Goal: Communication & Community: Answer question/provide support

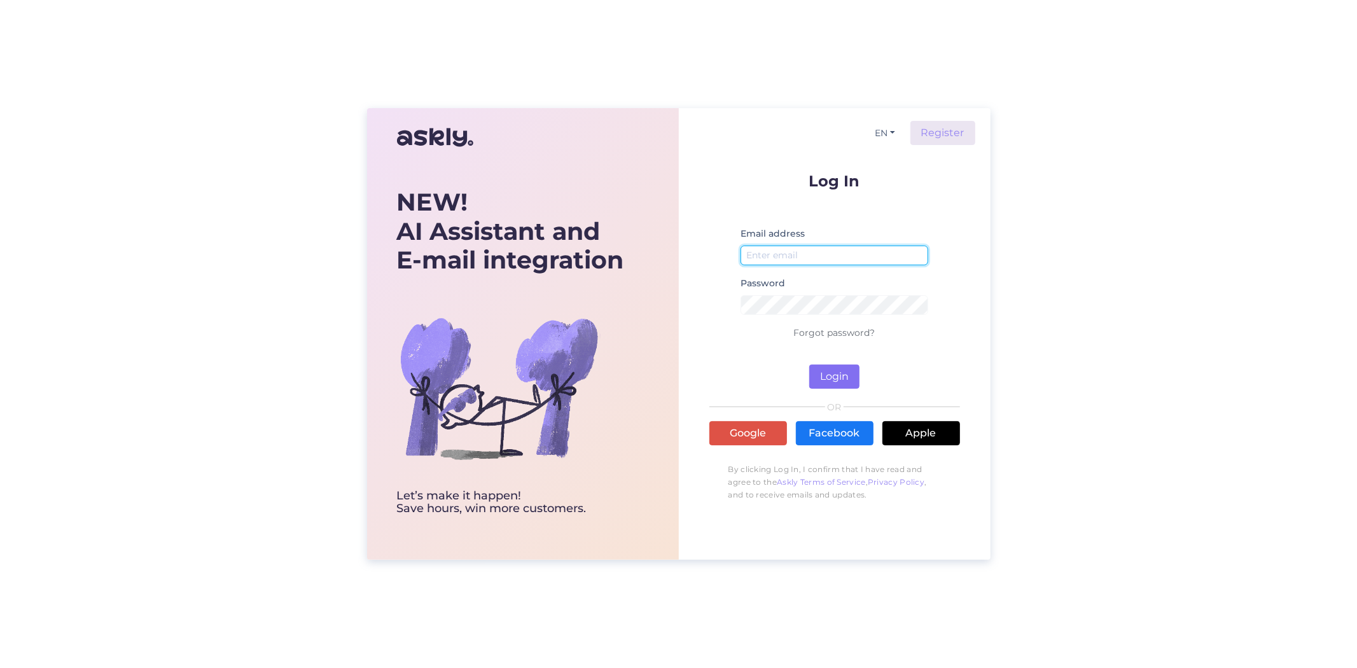
type input "[EMAIL_ADDRESS][DOMAIN_NAME]"
click at [853, 370] on button "Login" at bounding box center [834, 377] width 50 height 24
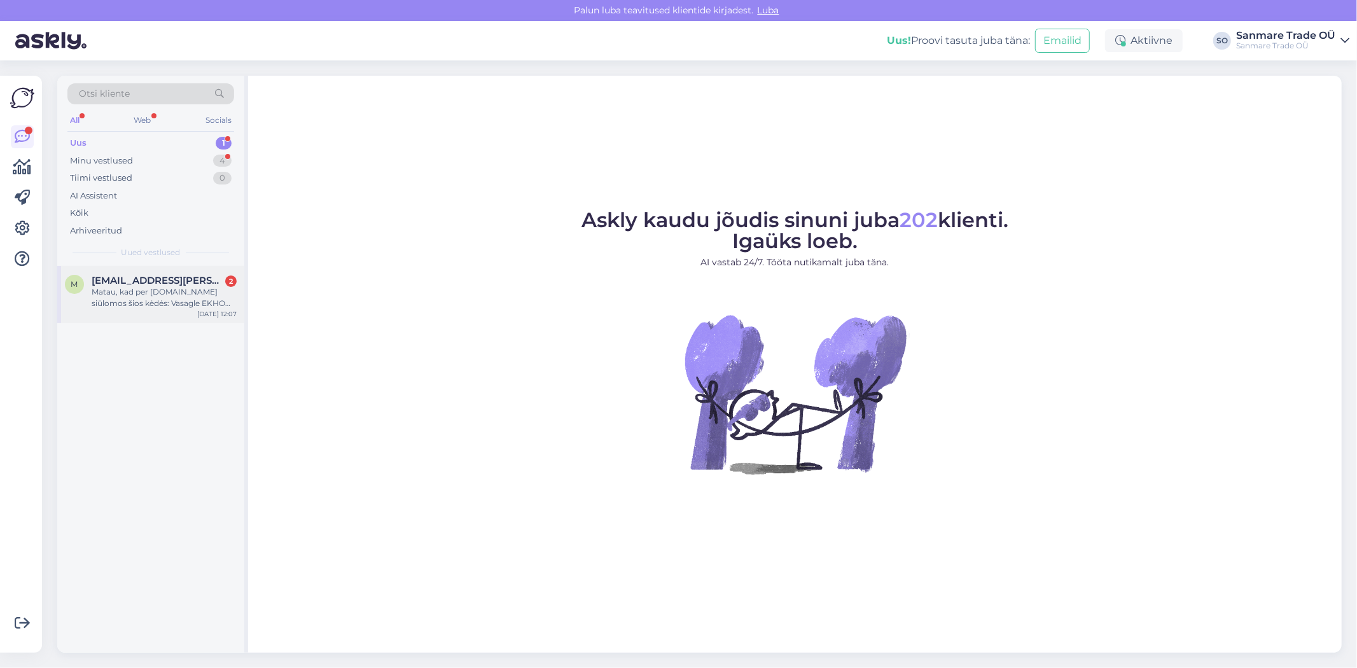
click at [159, 280] on span "[EMAIL_ADDRESS][PERSON_NAME][DOMAIN_NAME]" at bounding box center [158, 280] width 132 height 11
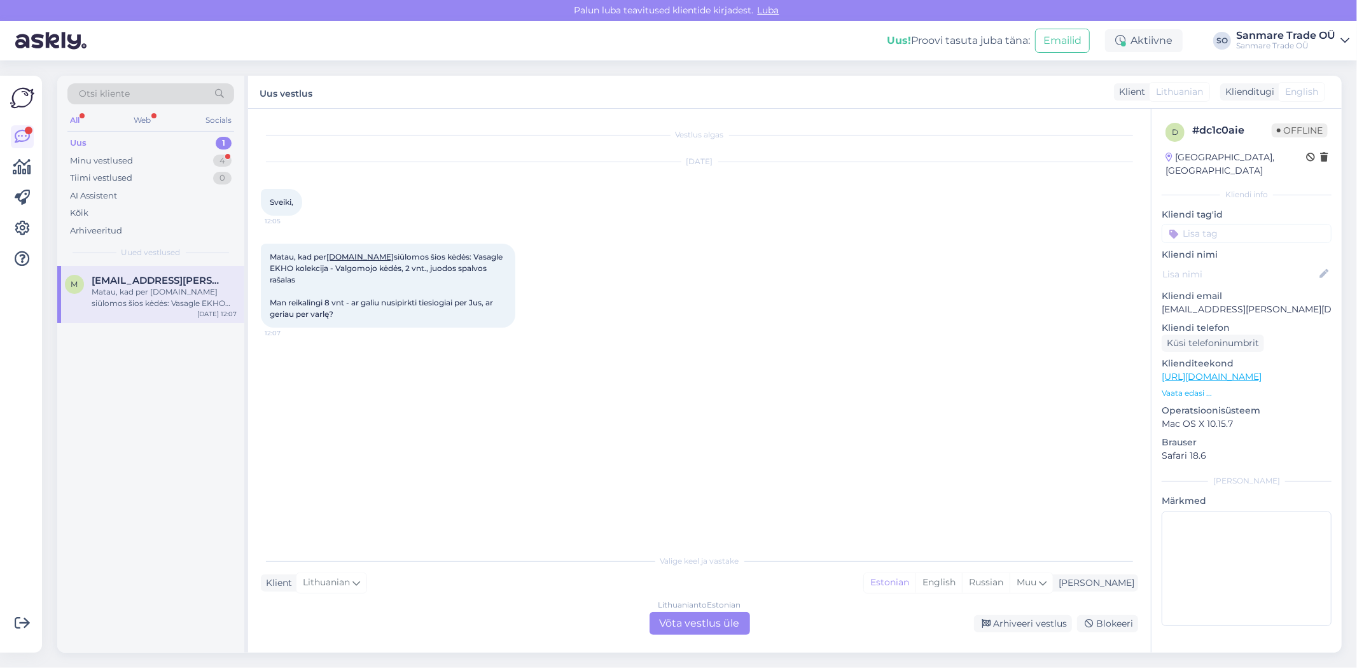
click at [727, 616] on div "Lithuanian to Estonian Võta vestlus üle" at bounding box center [700, 623] width 101 height 23
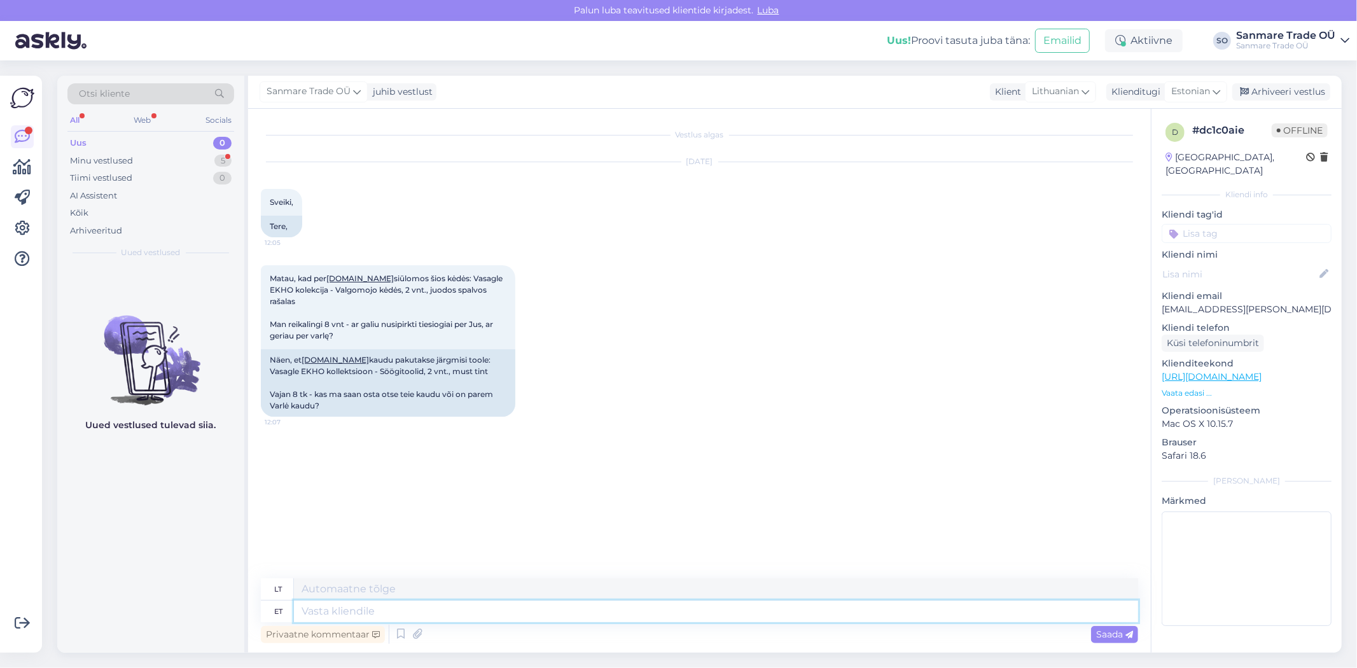
click at [354, 612] on textarea at bounding box center [716, 612] width 844 height 22
type textarea "S"
type textarea "Tere! S"
type textarea "Sveiki!"
type textarea "Tere! Saab ka"
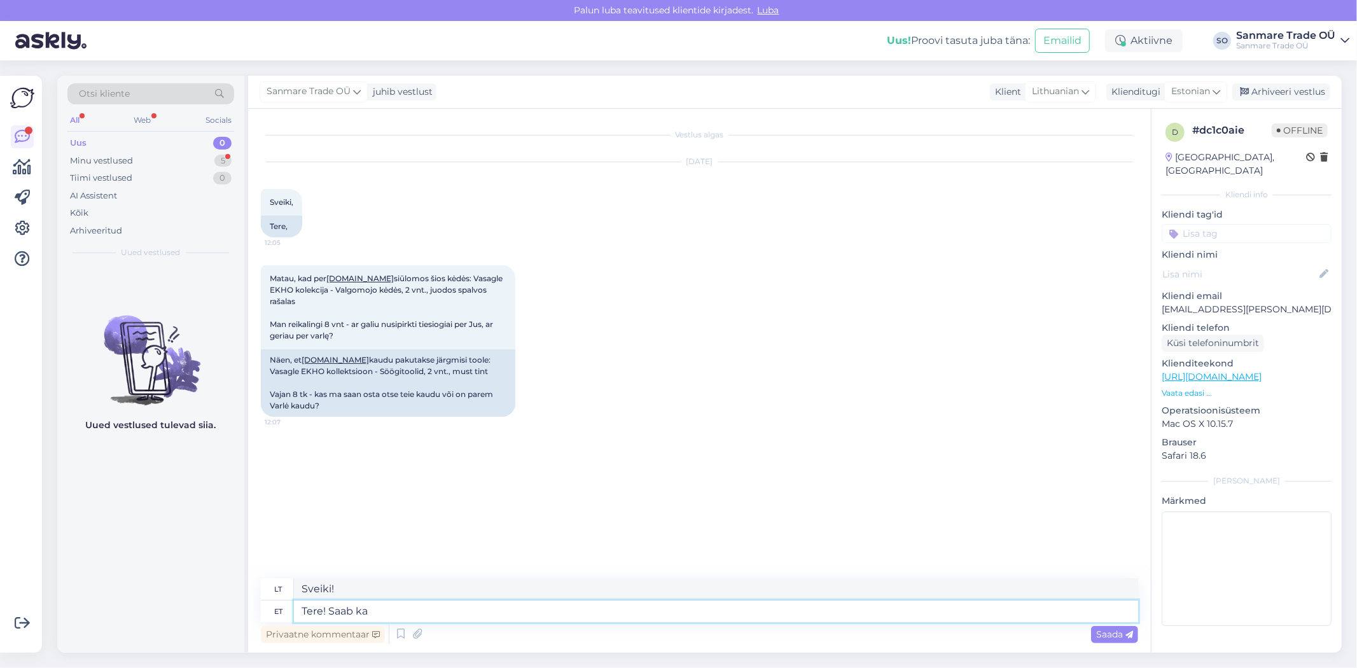
type textarea "Sveiki! Galite"
type textarea "Tere! Saab ka o"
type textarea "Sveiki! Tu irgi gali"
type textarea "Tere! Saab ka otse os"
type textarea "Sveiki! Taip pat galite gauti tiesiogiai"
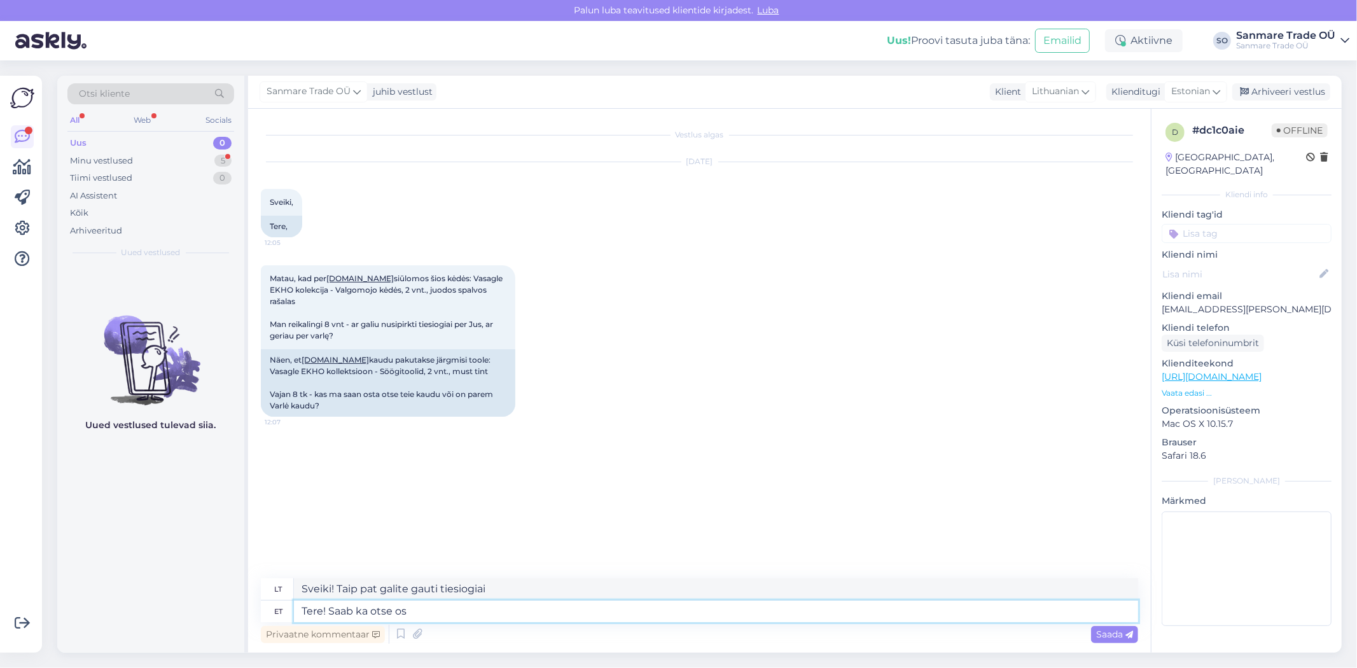
type textarea "Tere! Saab ka otse ost"
type textarea "Sveiki! Taip pat galite pirkti tiesiogiai"
type textarea "Tere! Saab ka otse ostaKas s"
type textarea "Sveiki! Taip pat galite pirkti tiesiogiai."
type textarea "Tere! Saab ka otse osta"
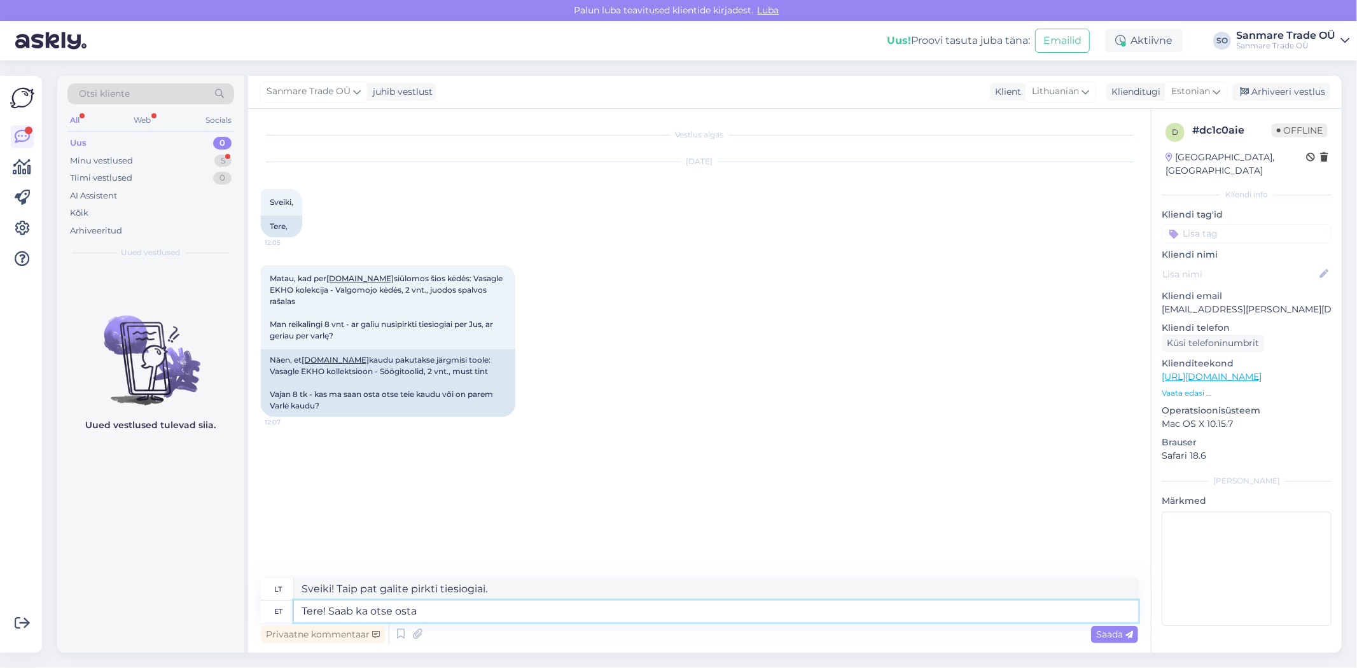
type textarea "Sveiki! Taip pat galite pirkti tiesiogiai"
type textarea "Tere! Saab ka otse osta"
click at [1115, 636] on span "Saada" at bounding box center [1114, 634] width 37 height 11
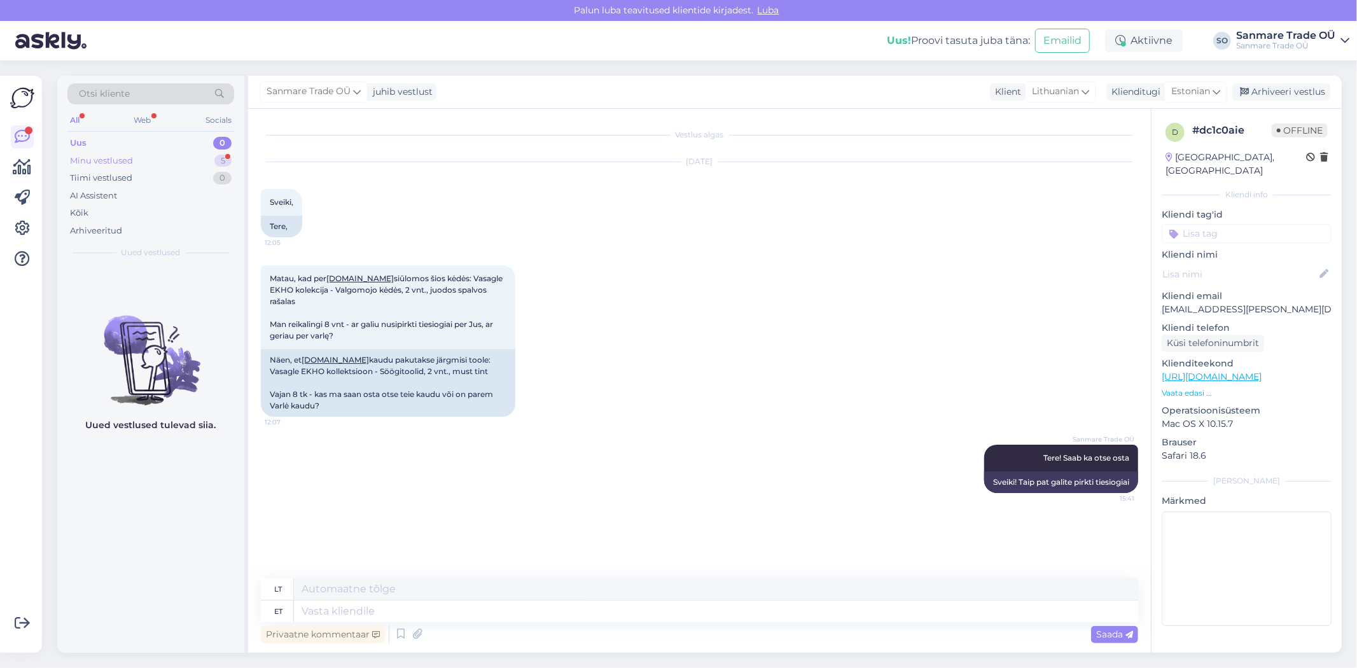
click at [104, 157] on div "Minu vestlused" at bounding box center [101, 161] width 63 height 13
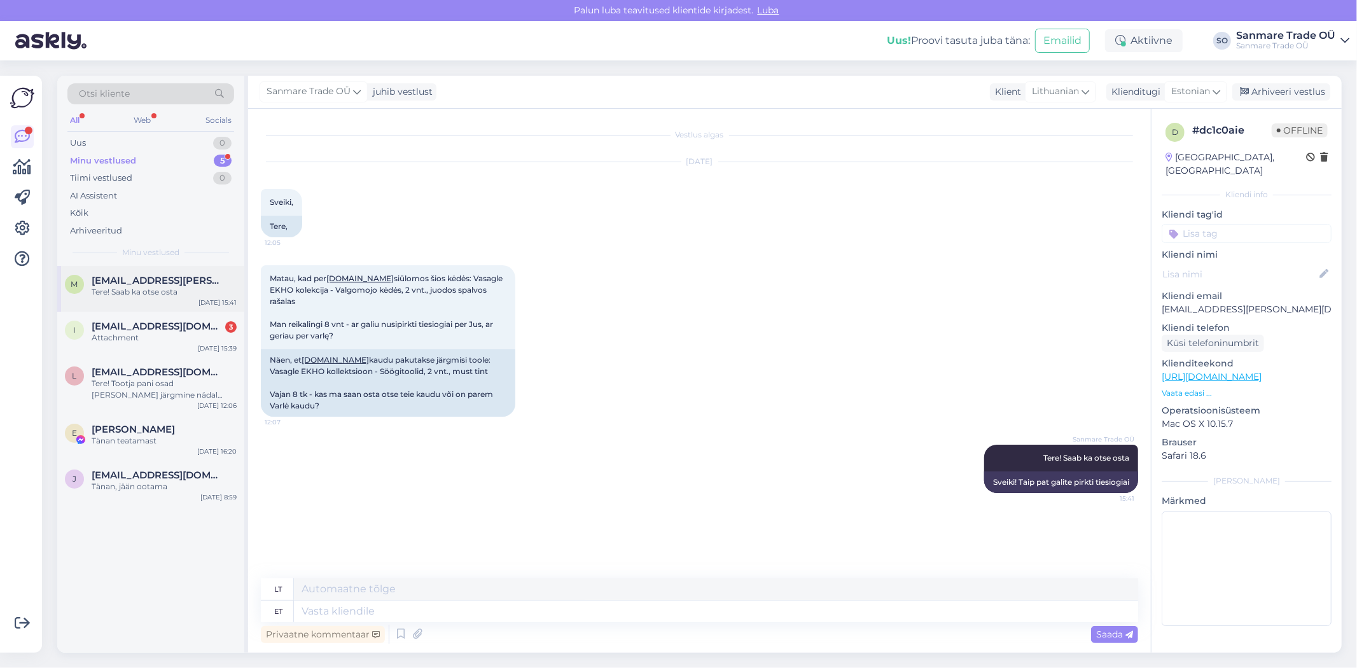
click at [132, 302] on div "m [EMAIL_ADDRESS][PERSON_NAME][DOMAIN_NAME] Tere! Saab ka otse osta [DATE] 15:41" at bounding box center [150, 289] width 187 height 46
click at [159, 338] on div "Attachment" at bounding box center [164, 337] width 145 height 11
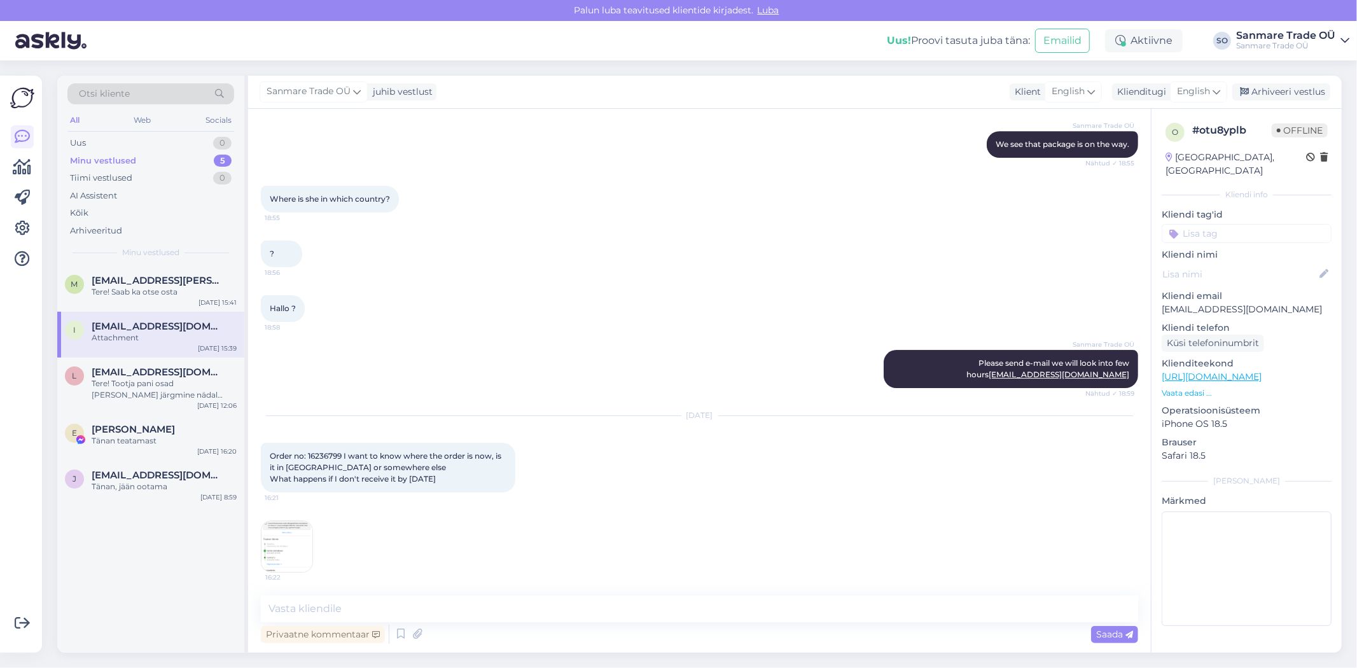
scroll to position [3618, 0]
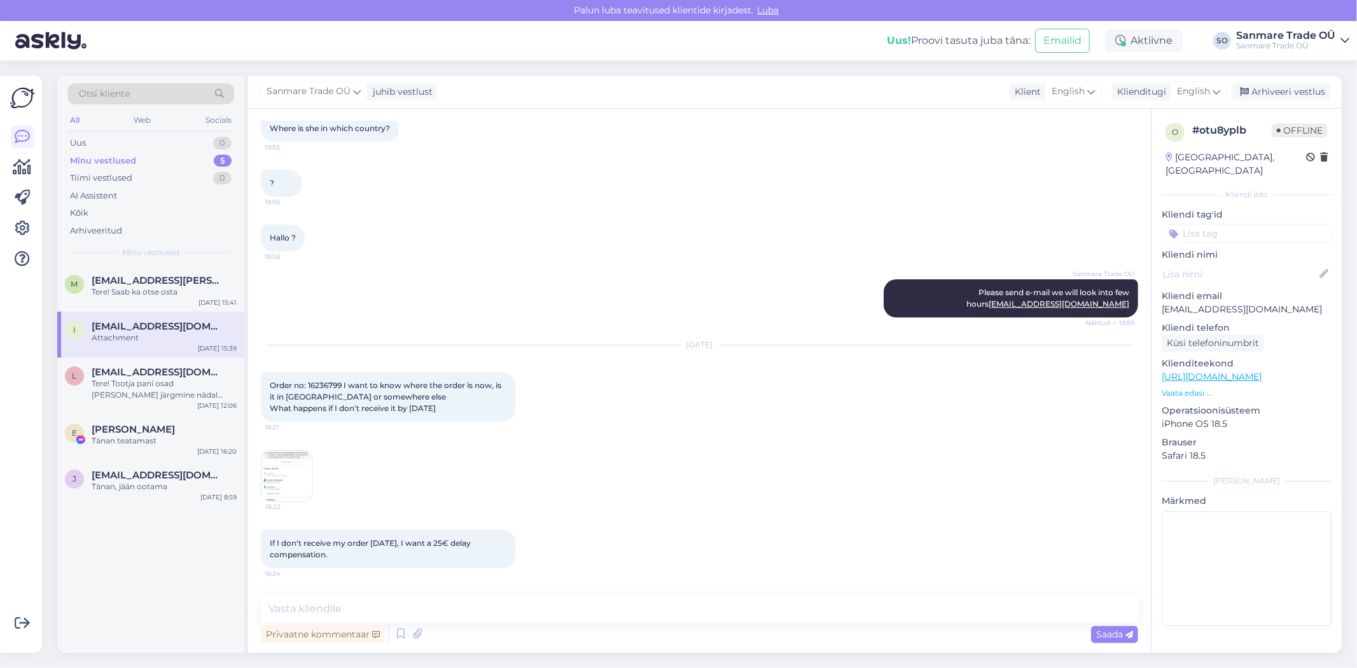
click at [294, 451] on img at bounding box center [287, 476] width 51 height 51
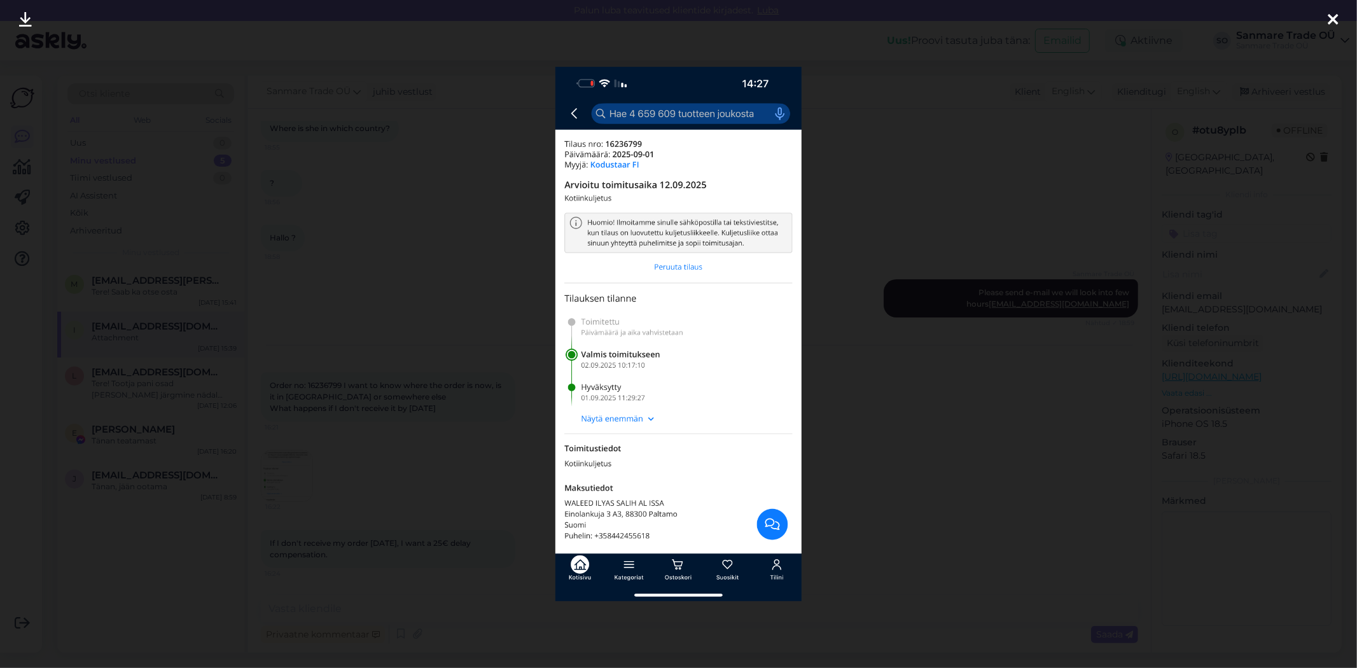
click at [353, 396] on div at bounding box center [678, 334] width 1357 height 668
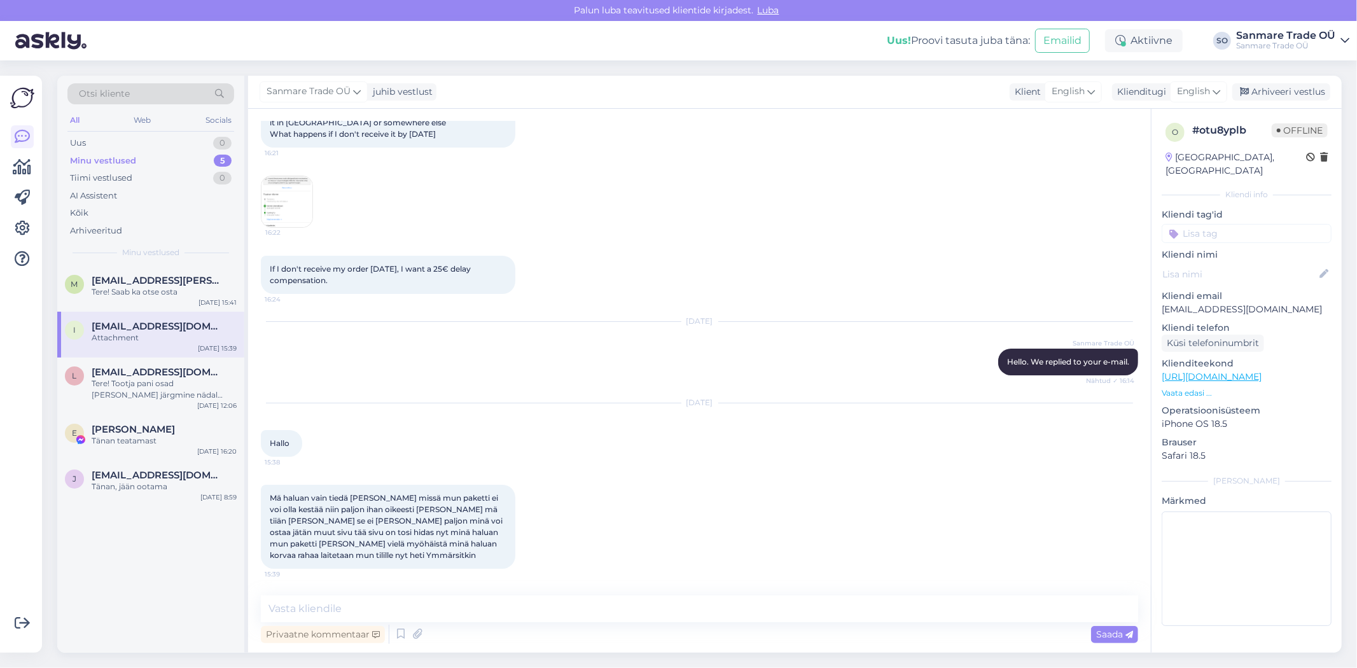
scroll to position [3901, 0]
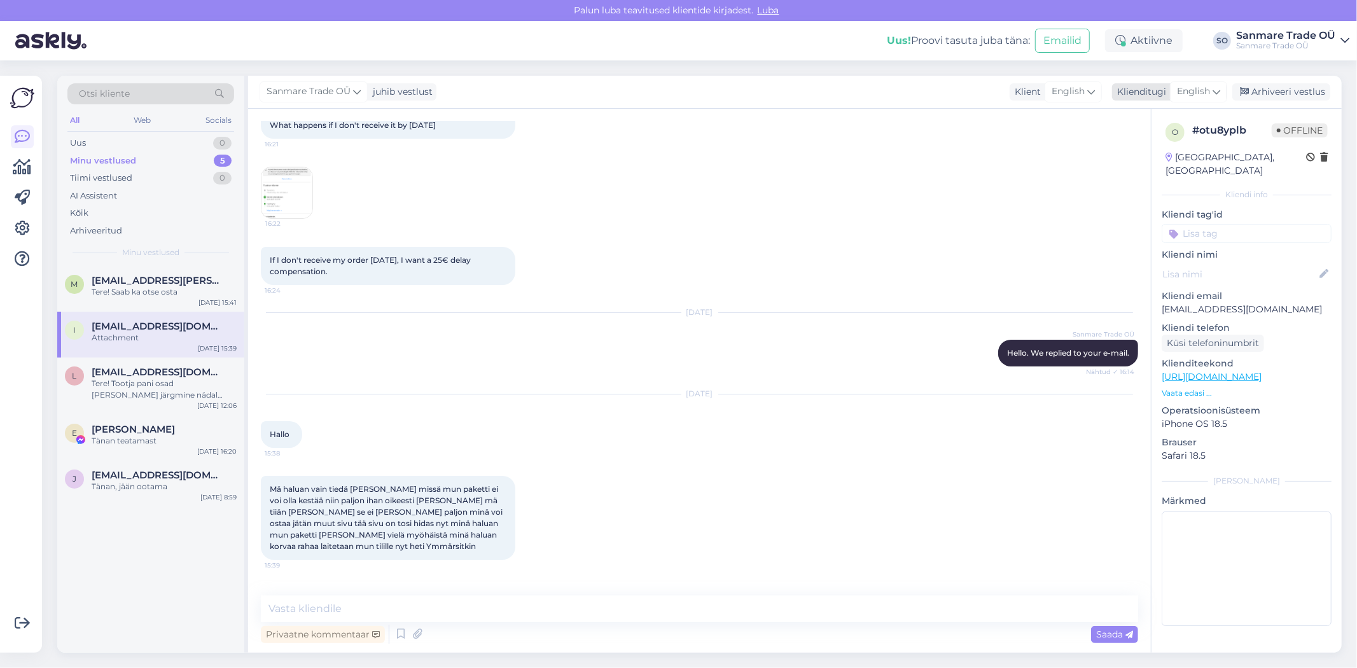
click at [1189, 93] on span "English" at bounding box center [1193, 92] width 33 height 14
type input "es"
click at [1161, 172] on link "Estonian" at bounding box center [1170, 168] width 140 height 20
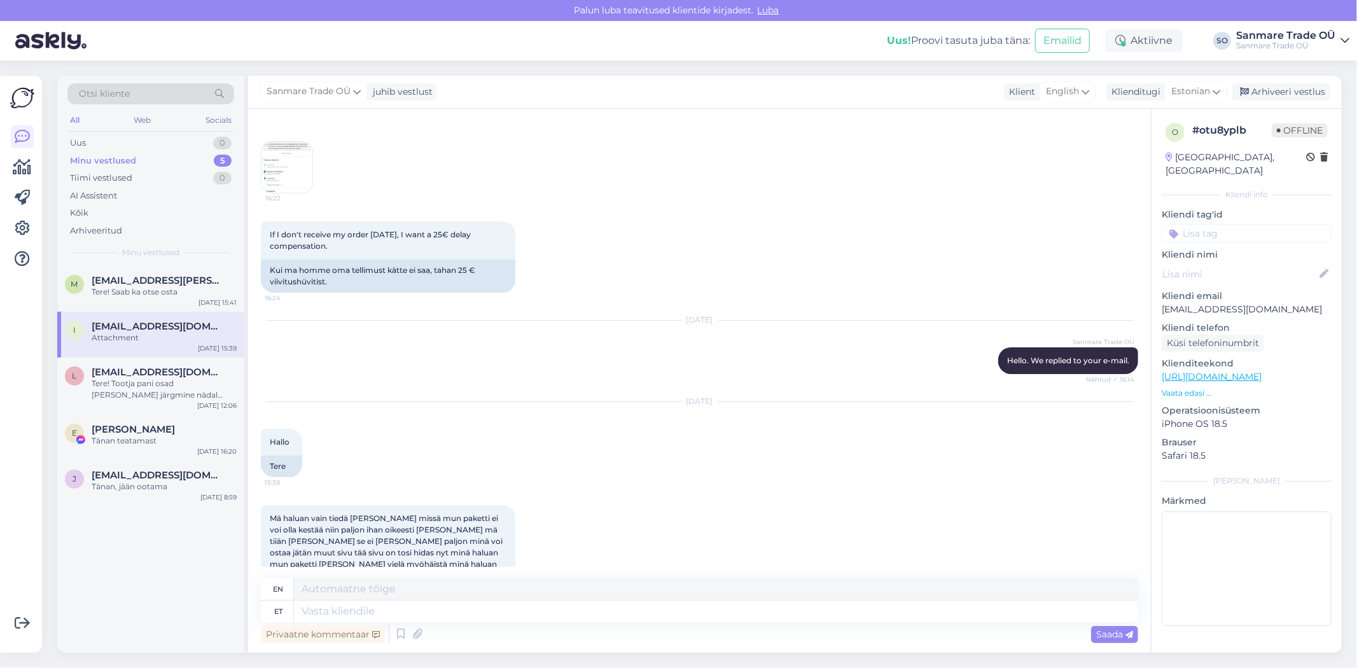
scroll to position [4149, 0]
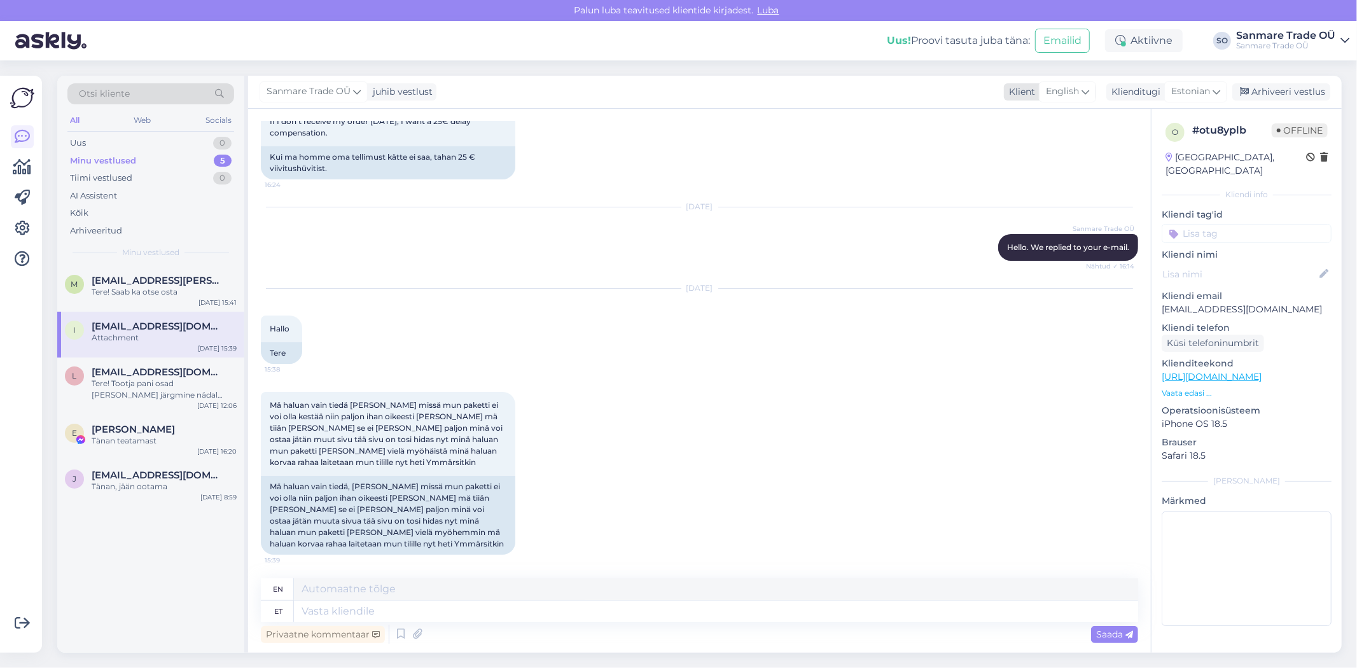
click at [1070, 88] on span "English" at bounding box center [1062, 92] width 33 height 14
type input "s"
type input "fin"
click at [1050, 158] on link "Finnish" at bounding box center [1051, 148] width 140 height 20
click at [347, 601] on textarea at bounding box center [716, 612] width 844 height 22
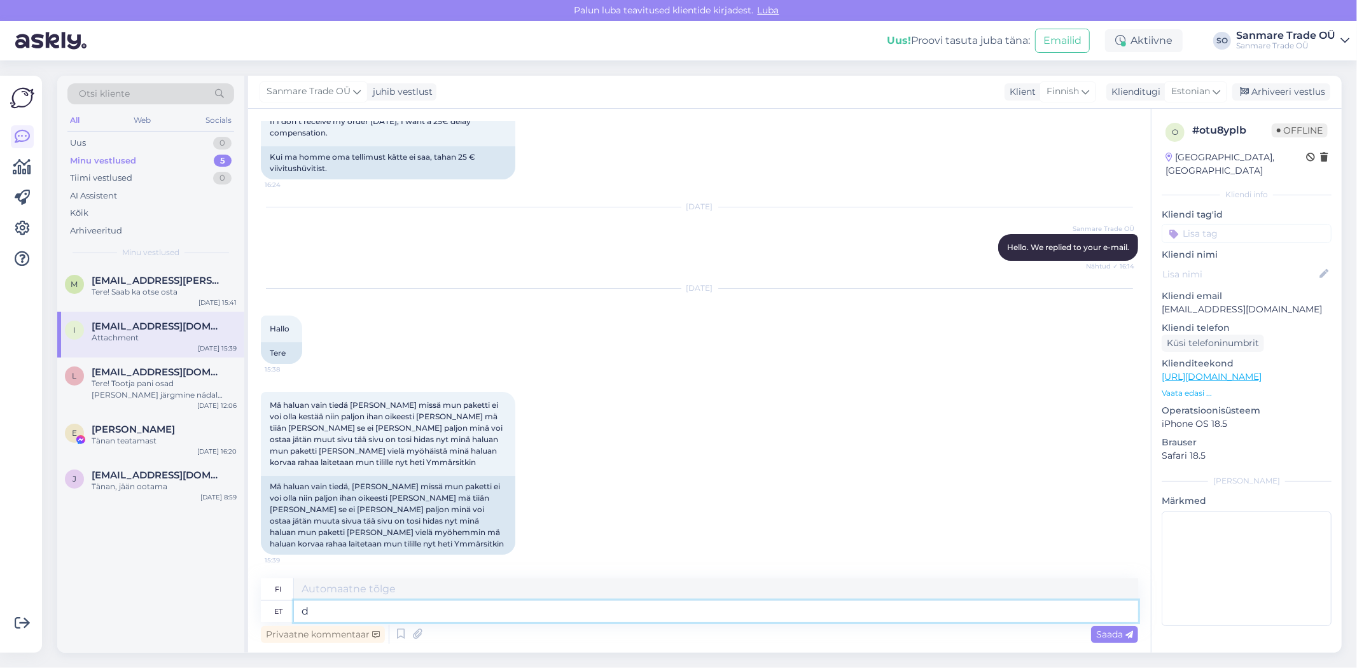
type textarea "ds"
type textarea "d"
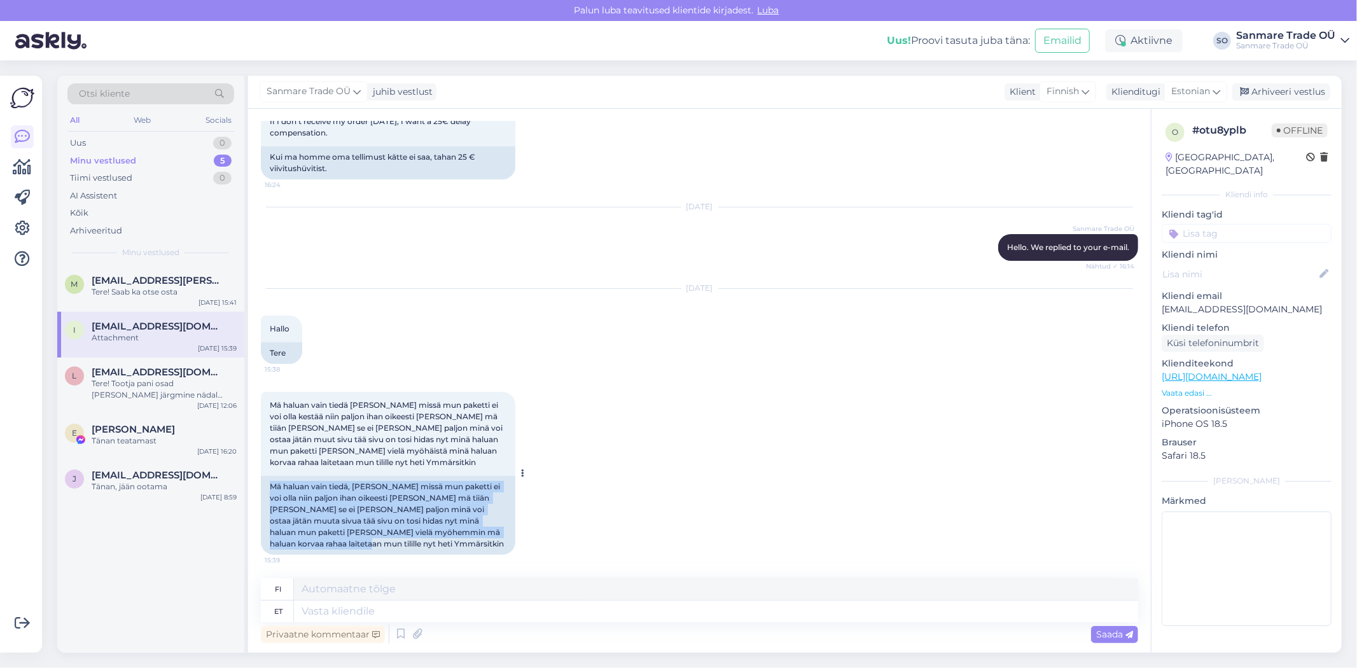
drag, startPoint x: 271, startPoint y: 404, endPoint x: 395, endPoint y: 466, distance: 138.0
click at [395, 476] on div "Mä haluan vain tiedä, [PERSON_NAME] missä mun paketti ei voi olla niin paljon i…" at bounding box center [388, 515] width 255 height 79
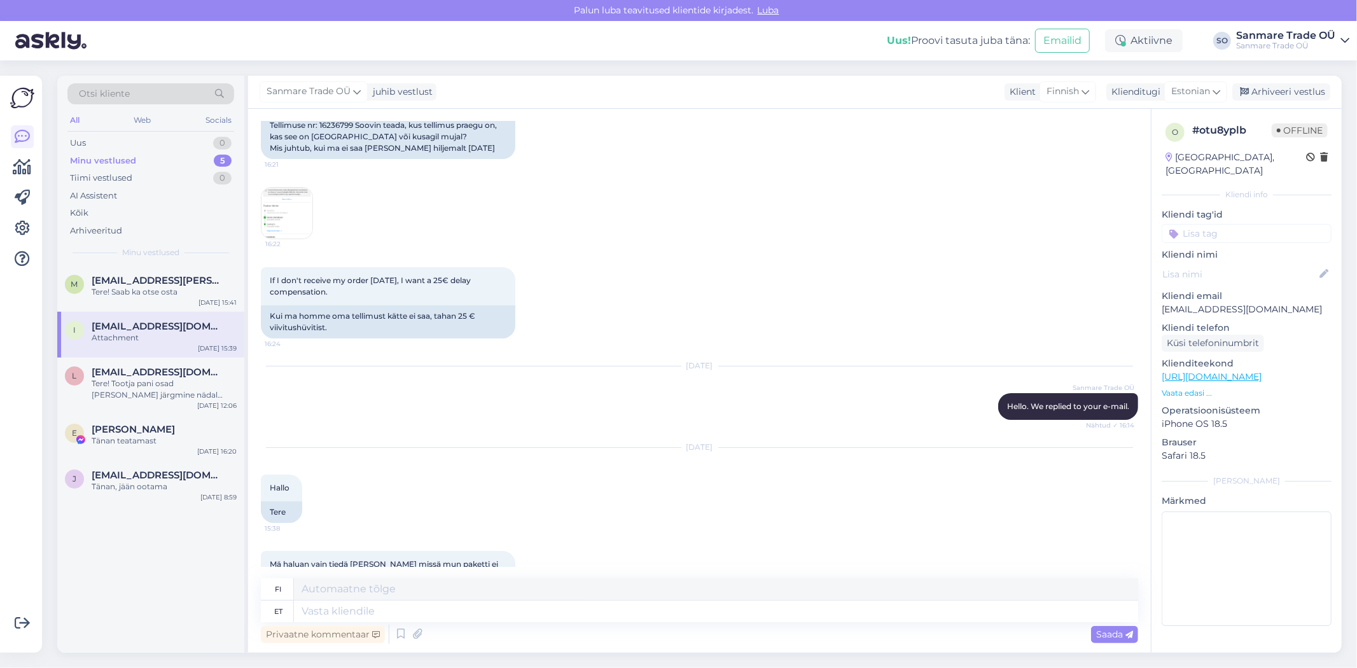
scroll to position [3654, 0]
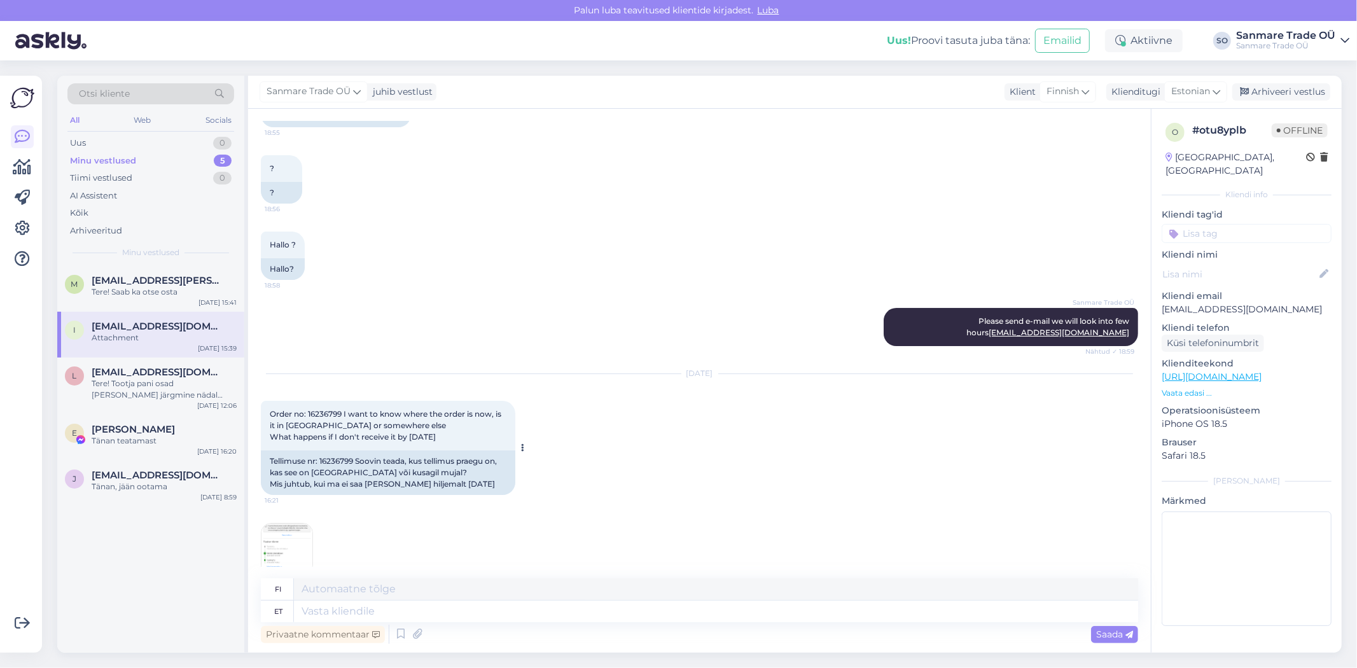
click at [335, 409] on span "Order no: 16236799 I want to know where the order is now, is it in [GEOGRAPHIC_…" at bounding box center [387, 425] width 234 height 32
copy span "16236799"
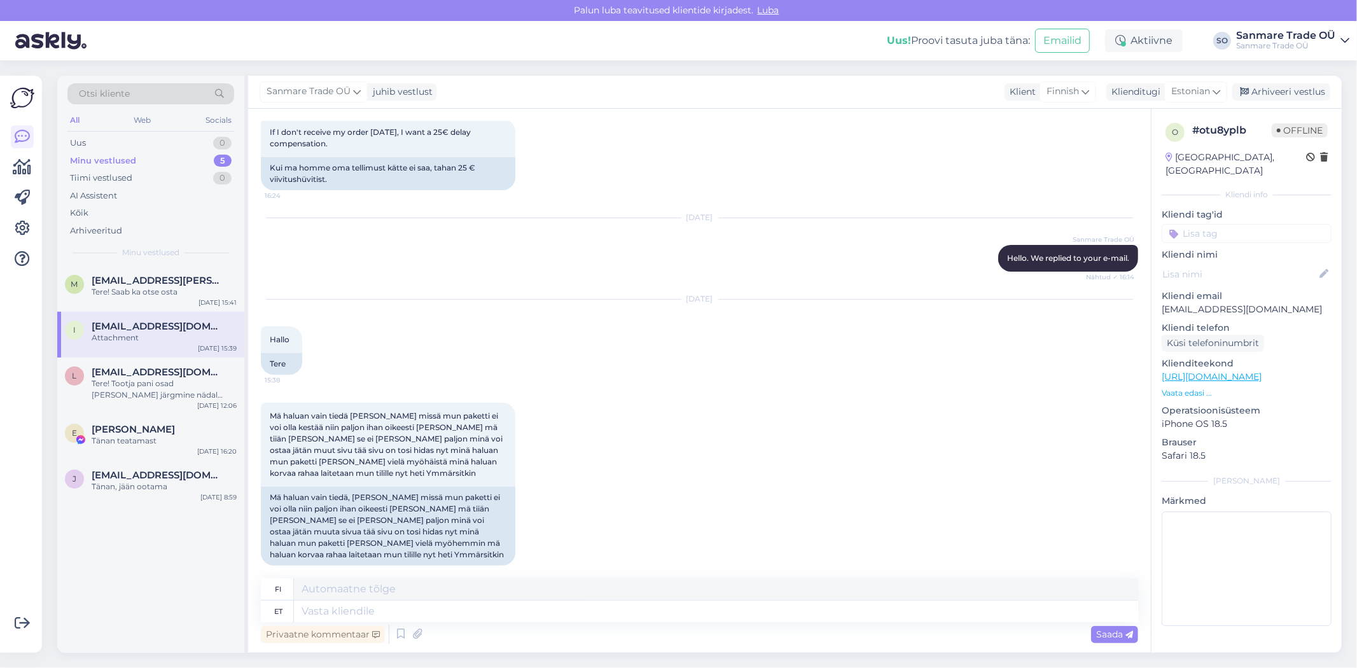
scroll to position [4149, 0]
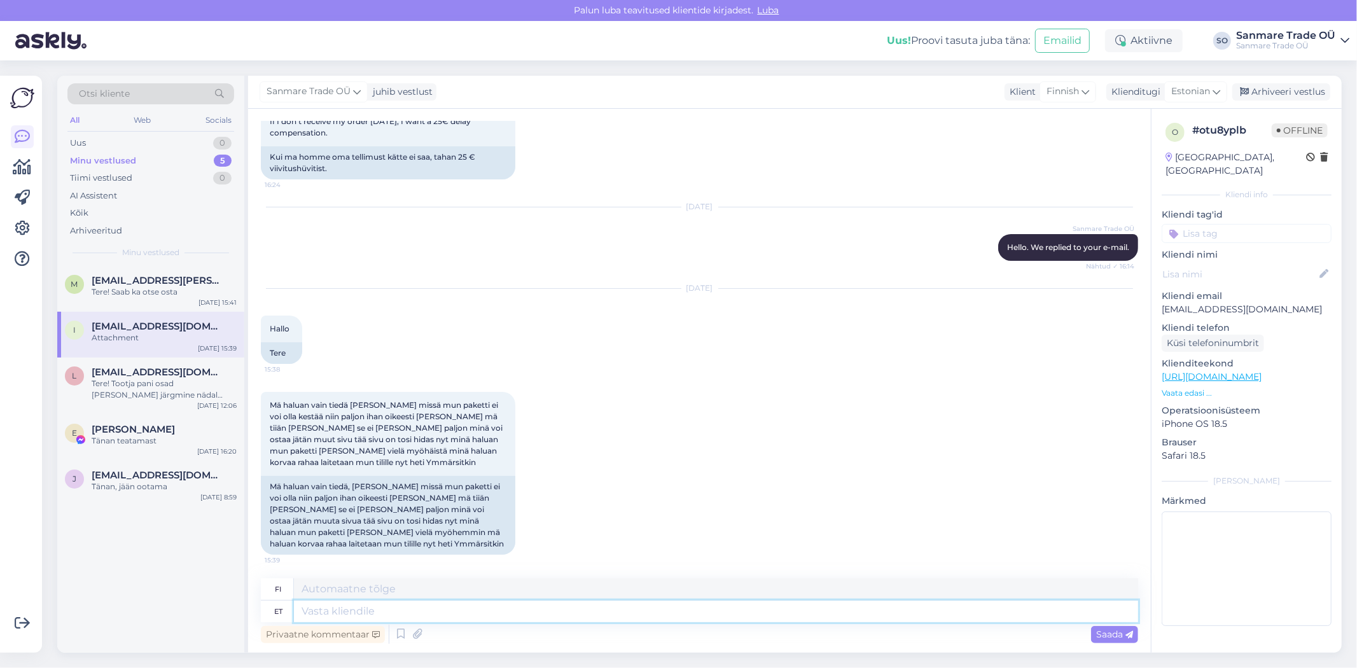
click at [351, 611] on textarea at bounding box center [716, 612] width 844 height 22
type textarea "Me"
type textarea "Me andsime"
type textarea "Annoimme"
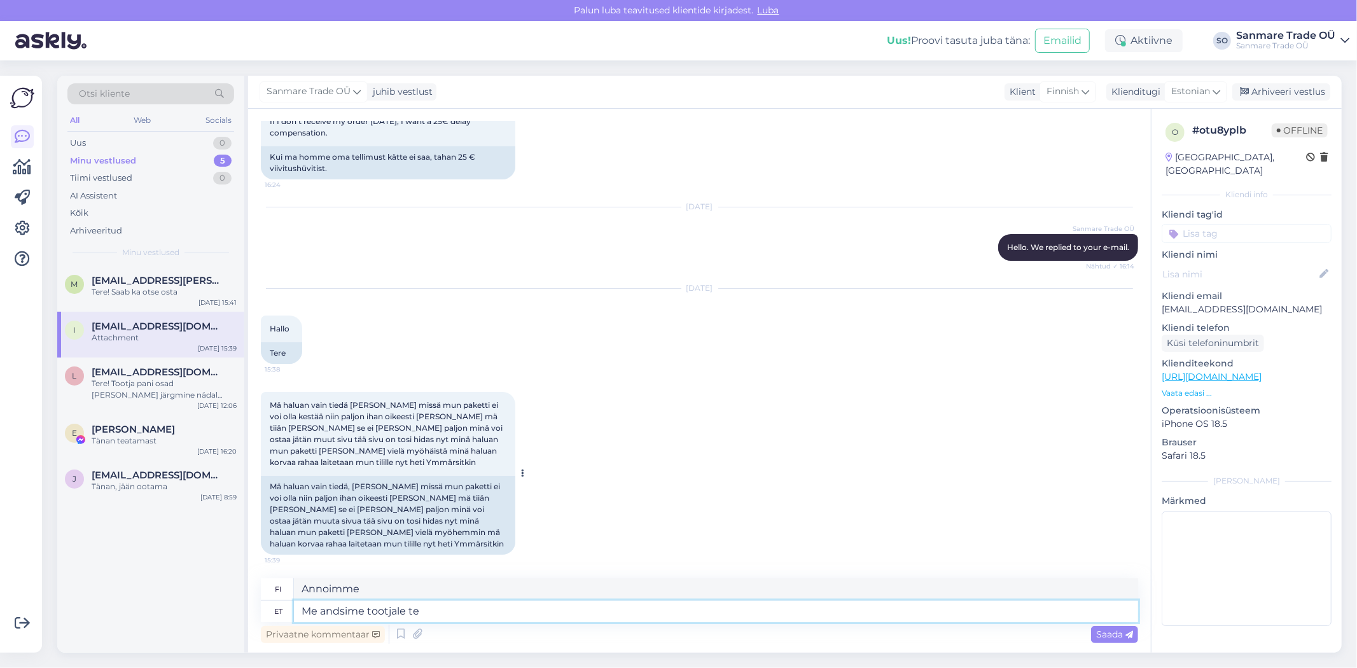
type textarea "Me andsime tootjale tea"
type textarea "Annoimme valmistajalle"
type textarea "Me andsime tootjale teada, et"
type textarea "Ilmoitimme valmistajalle, [PERSON_NAME]"
type textarea "Me andsime tootjale teada, et nad sa"
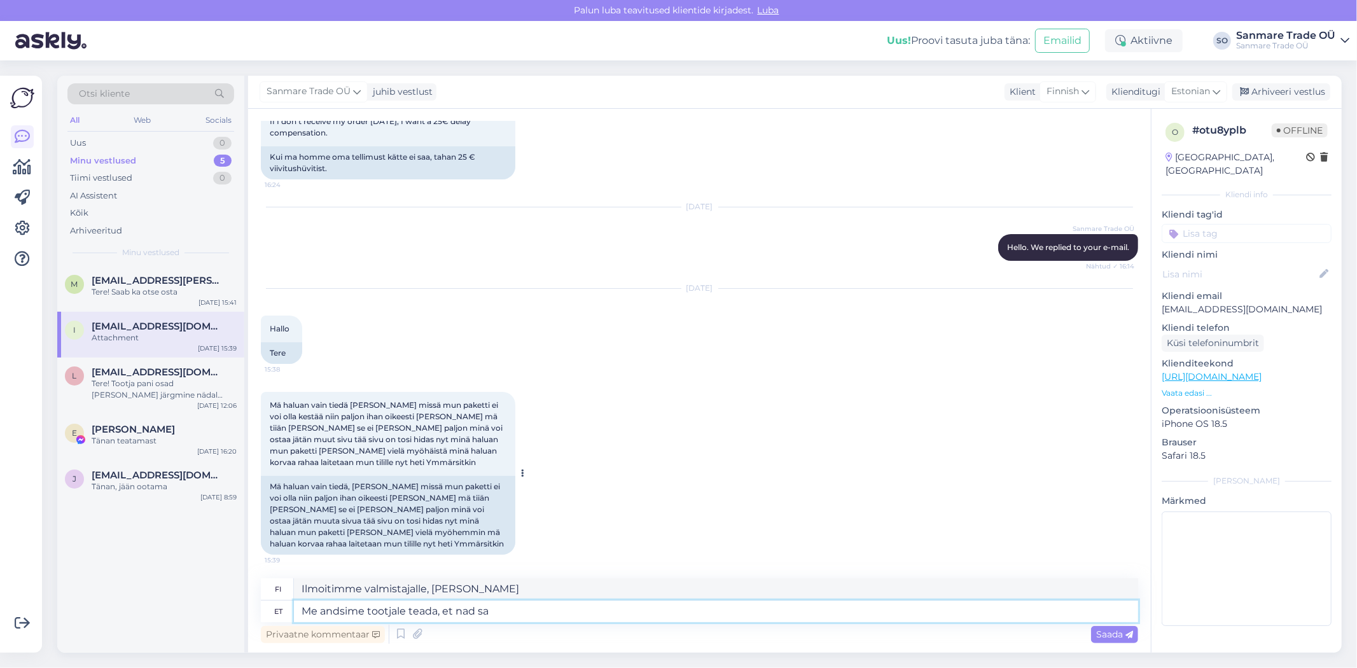
type textarea "Ilmoitimme valmistajalle, [PERSON_NAME] he"
type textarea "Me andsime tootjale teada, et nad saadaks"
type textarea "Ilmoitimme valmistajalle, [PERSON_NAME] lähetämme"
type textarea "Me andsime tootjale teada, et nad saadaks Teile pa"
type textarea "Ilmoitimme valmistajalle, [PERSON_NAME] lähetämme sinulle"
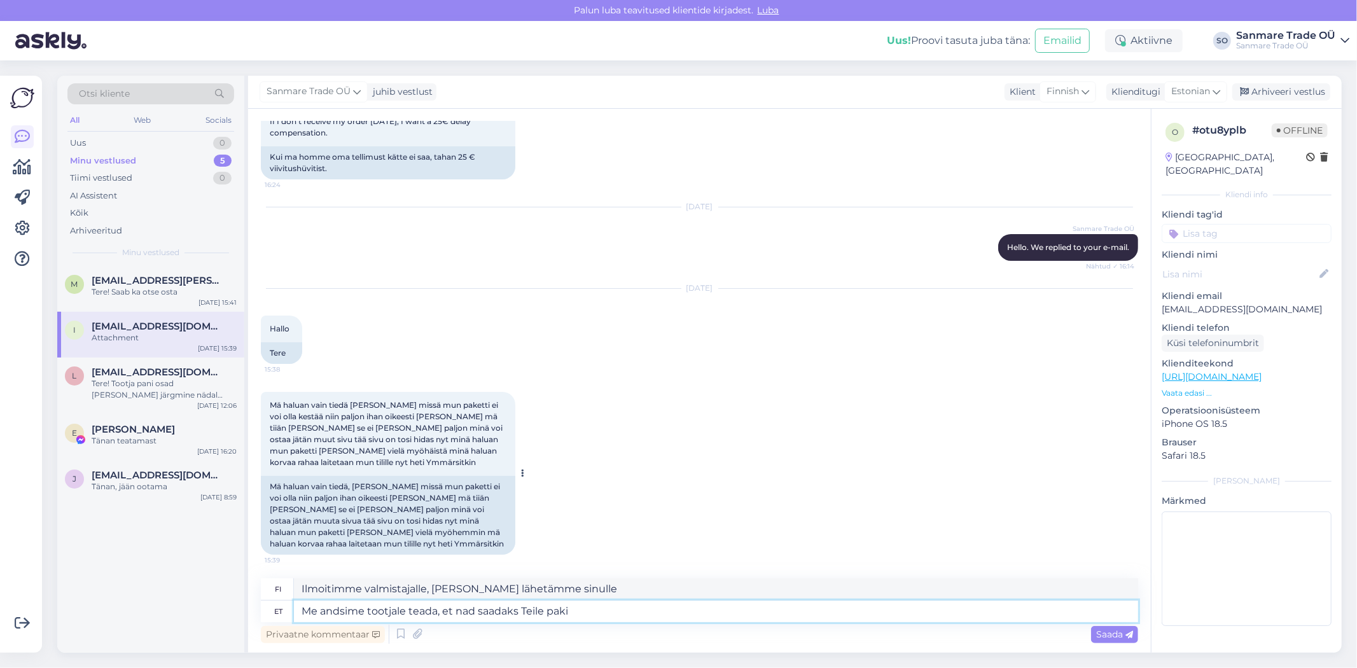
type textarea "Me andsime tootjale teada, et nad saadaks Teile paki u"
type textarea "Ilmoitimme valmistajalle, [PERSON_NAME] lähetämme sinulle paketin."
type textarea "Me andsime tootjale teada, et nad saadaks Teile paki uuesti nii"
type textarea "Olemme ilmoittaneet valmistajalle, [PERSON_NAME] he lähettävät paketin uudellee…"
type textarea "Me andsime tootjale teada, et nad saadaks Teile paki uuesti nii ki"
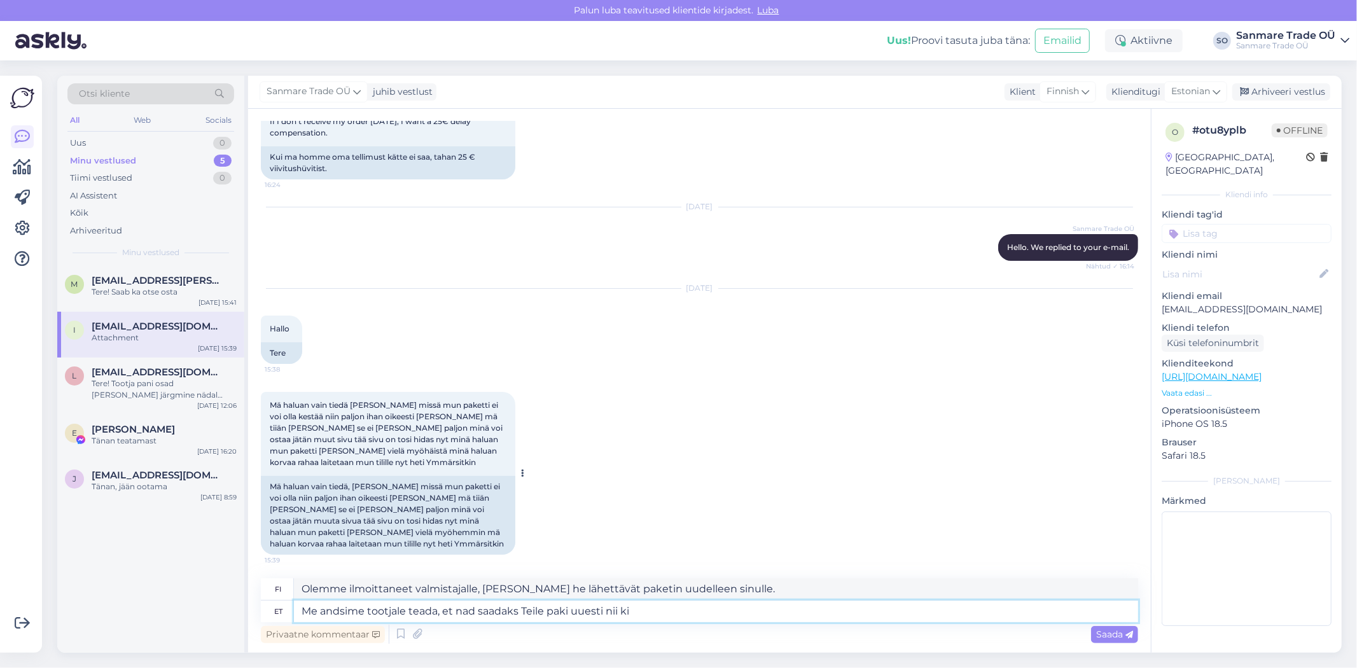
type textarea "Olemme ilmoittaneet valmistajalle, [PERSON_NAME] paketti lähetetään teille uude…"
type textarea "Me andsime tootjale teada, et nad saadaks Teile paki uuesti nii kiirelt k"
type textarea "Olemme ilmoittaneet valmistajalle, [PERSON_NAME] paketti lähetetään sinulle uud…"
type textarea "Me andsime tootjale teada, et nad saadaks Teile paki uuesti nii kiirelt [PERSON…"
type textarea "[PERSON_NAME] ilmoittaneet valmistajalle, [PERSON_NAME] he lähettävät paketin u…"
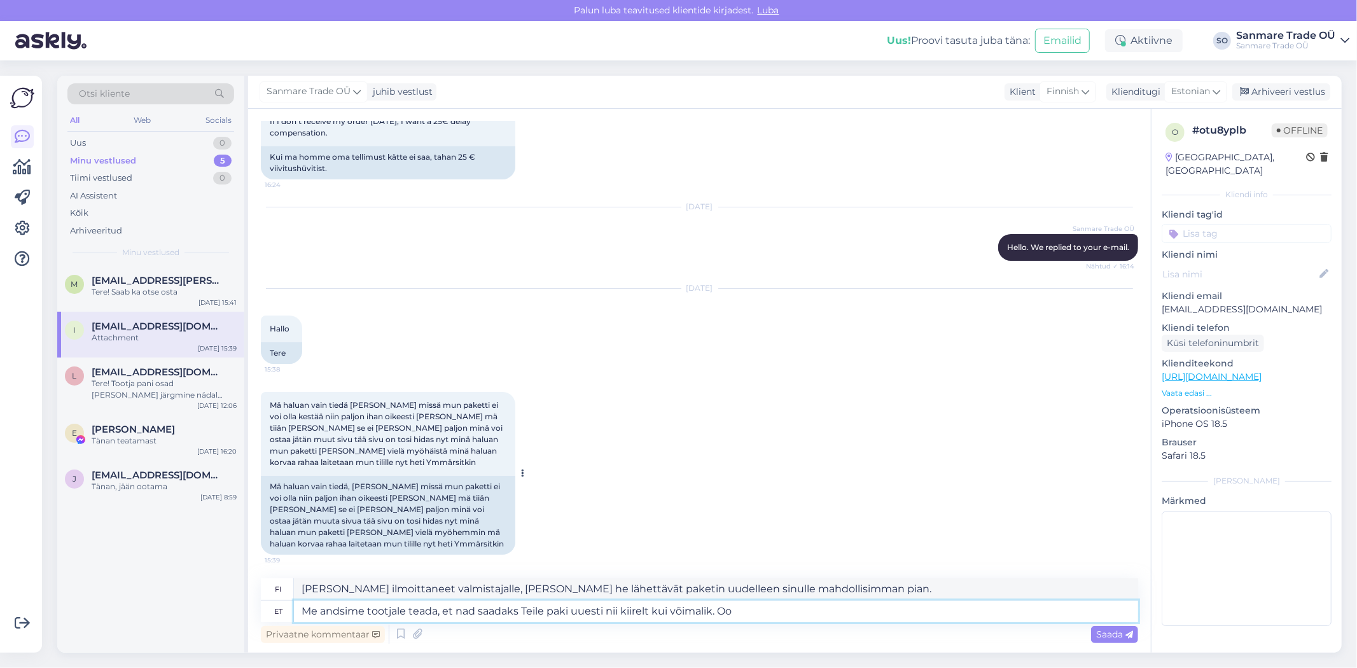
type textarea "Me andsime tootjale teada, et nad saadaks Teile paki uuesti nii kiirelt kui või…"
type textarea "Olemme ilmoittaneet valmistajalle, [PERSON_NAME] paketti lähetetään sinulle uud…"
type textarea "Me andsime tootjale teada, et nad saadaks Teile paki uuesti nii kiirelt kui või…"
type textarea "[PERSON_NAME] ilmoittaneet valmistajalle, [PERSON_NAME] he lähettävät paketin u…"
type textarea "Me andsime tootjale teada, et nad saadaks Teile paki uuesti nii kiirelt kui või…"
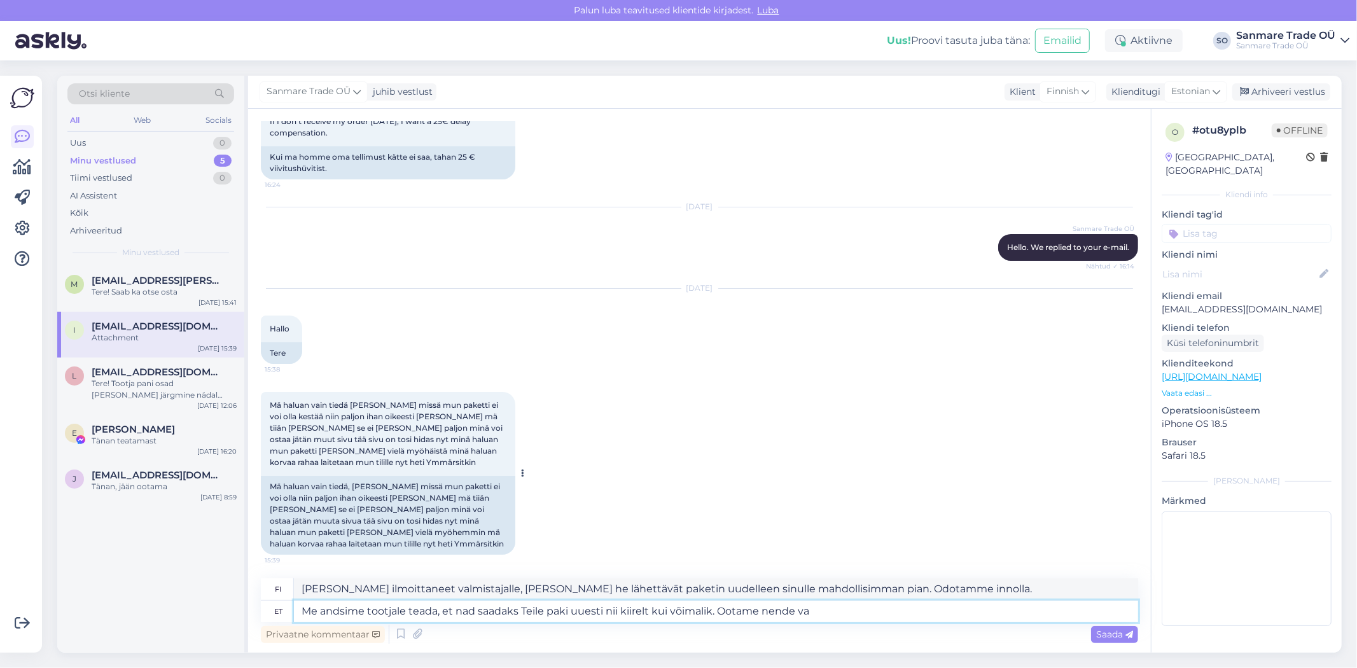
type textarea "Olemme ilmoittaneet valmistajalle, [PERSON_NAME] paketti lähetetään teille uude…"
type textarea "Me andsime tootjale teada, et nad saadaks Teile paki uuesti nii kiirelt kui või…"
type textarea "Olemme ilmoittaneet valmistajalle, [PERSON_NAME] paketti lähetetään teille uude…"
type textarea "Me andsime tootjale teada, et nad saadaks Teile paki uuesti nii kiirelt kui või…"
type textarea "Olemme ilmoittaneet valmistajalle, [PERSON_NAME] paketti lähetetään teille uude…"
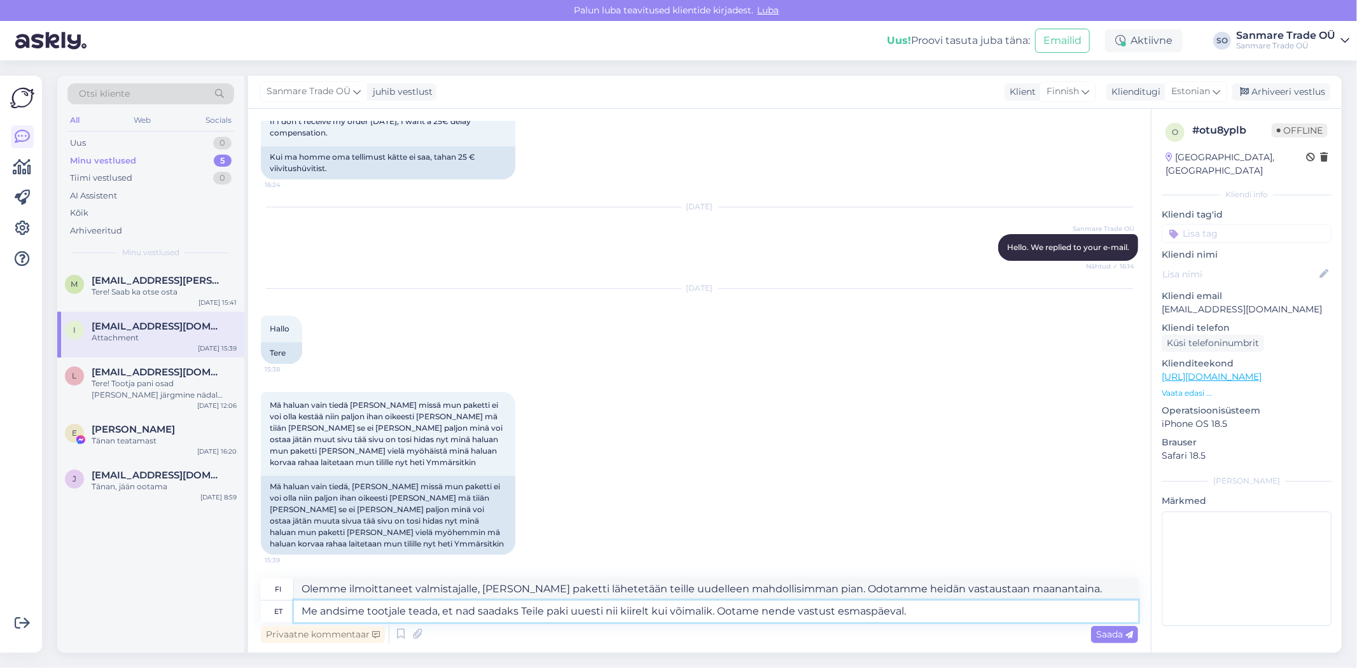
click at [951, 611] on textarea "Me andsime tootjale teada, et nad saadaks Teile paki uuesti nii kiirelt kui või…" at bounding box center [716, 612] width 844 height 22
type textarea "Me andsime tootjale teada, et nad saadaks Teile paki uuesti nii kiirelt kui või…"
type textarea "Olemme ilmoittaneet valmistajalle, [PERSON_NAME] paketti lähetetään teille uude…"
type textarea "Me andsime tootjale teada, et nad saadaks Teile paki uuesti nii kiirelt kui või…"
type textarea "Olemme ilmoittaneet valmistajalle, [PERSON_NAME] paketti lähetetään teille uude…"
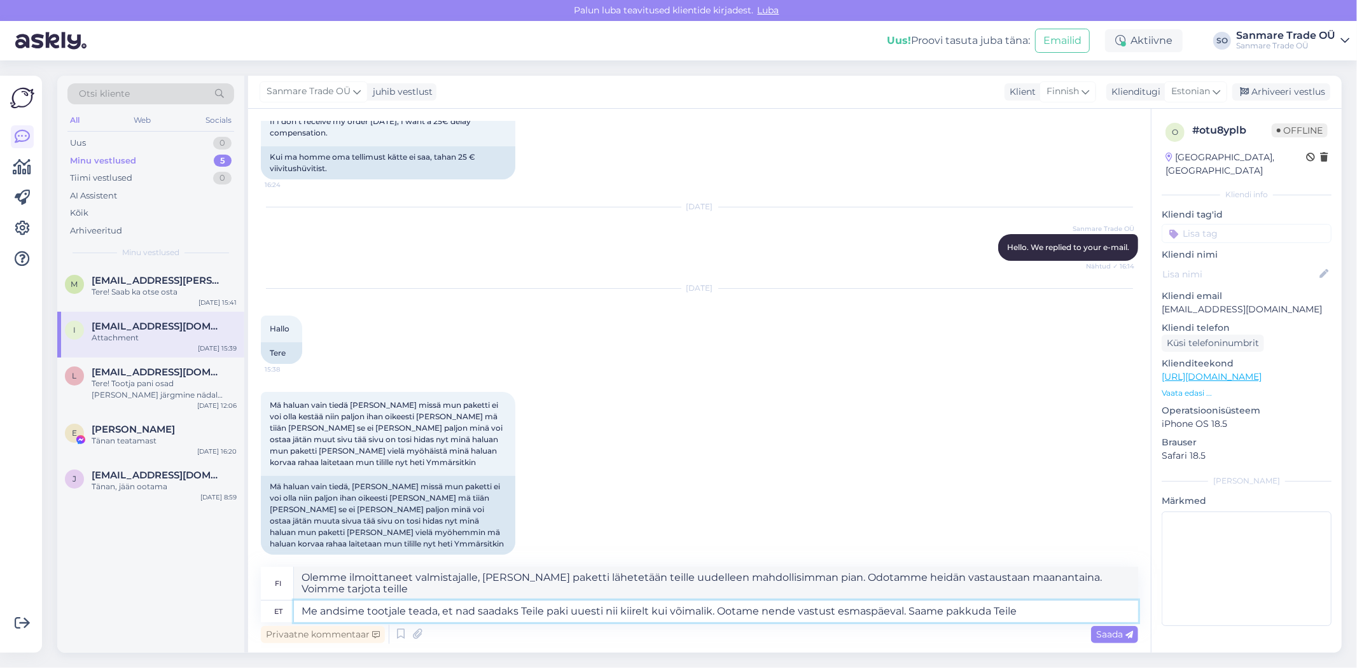
type textarea "Me andsime tootjale teada, et nad saadaks Teile paki uuesti nii kiirelt kui või…"
type textarea "Olemme ilmoittaneet valmistajalle, [PERSON_NAME] paketti lähetetään teille uude…"
type textarea "Me andsime tootjale teada, et nad saadaks Teile paki uuesti nii kiirelt kui või…"
type textarea "Olemme ilmoittaneet valmistajalle, [PERSON_NAME] paketti lähetetään sinulle uud…"
type textarea "Me andsime tootjale teada, et nad saadaks Teile paki uuesti nii kiirelt kui või…"
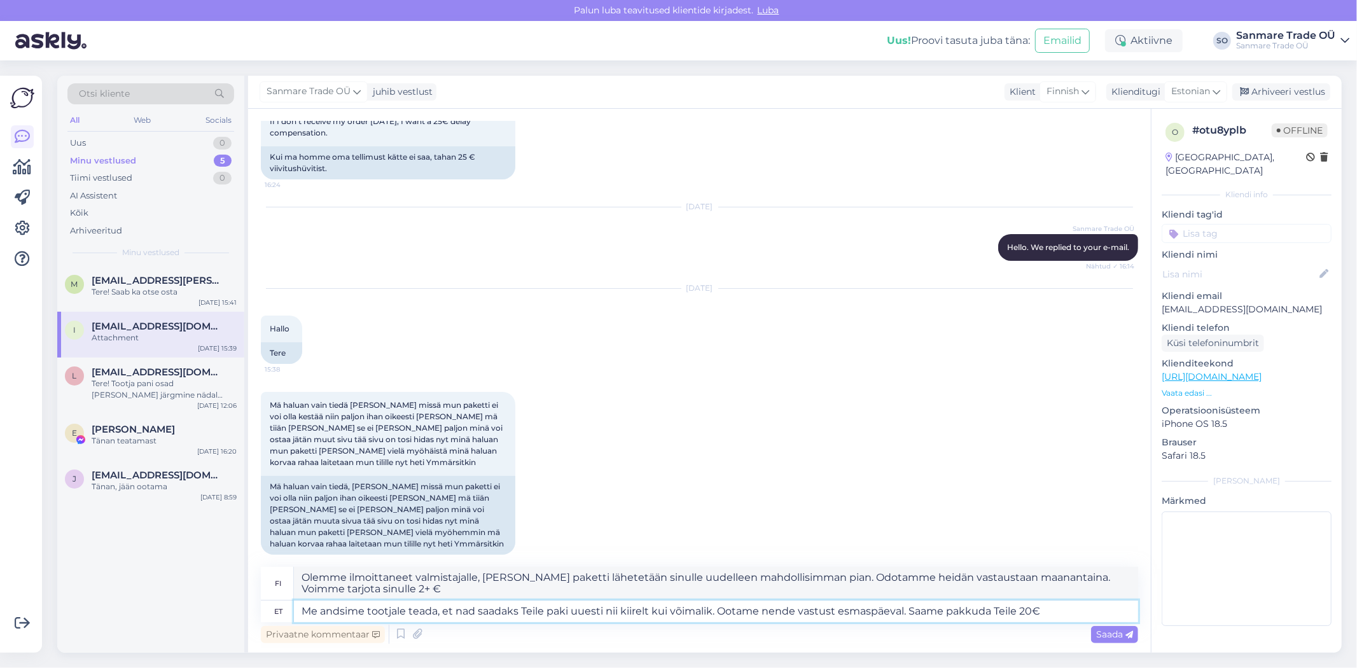
type textarea "Olemme ilmoittaneet valmistajalle, [PERSON_NAME] paketti lähetetään sinulle uud…"
type textarea "Me andsime tootjale teada, et nad saadaks Teile paki uuesti nii kiirelt kui või…"
type textarea "Olemme ilmoittaneet valmistajalle, [PERSON_NAME] paketti lähetetään sinulle uud…"
type textarea "Me andsime tootjale teada, et nad saadaks Teile paki uuesti nii kiirelt kui või…"
click at [1110, 637] on span "Saada" at bounding box center [1114, 634] width 37 height 11
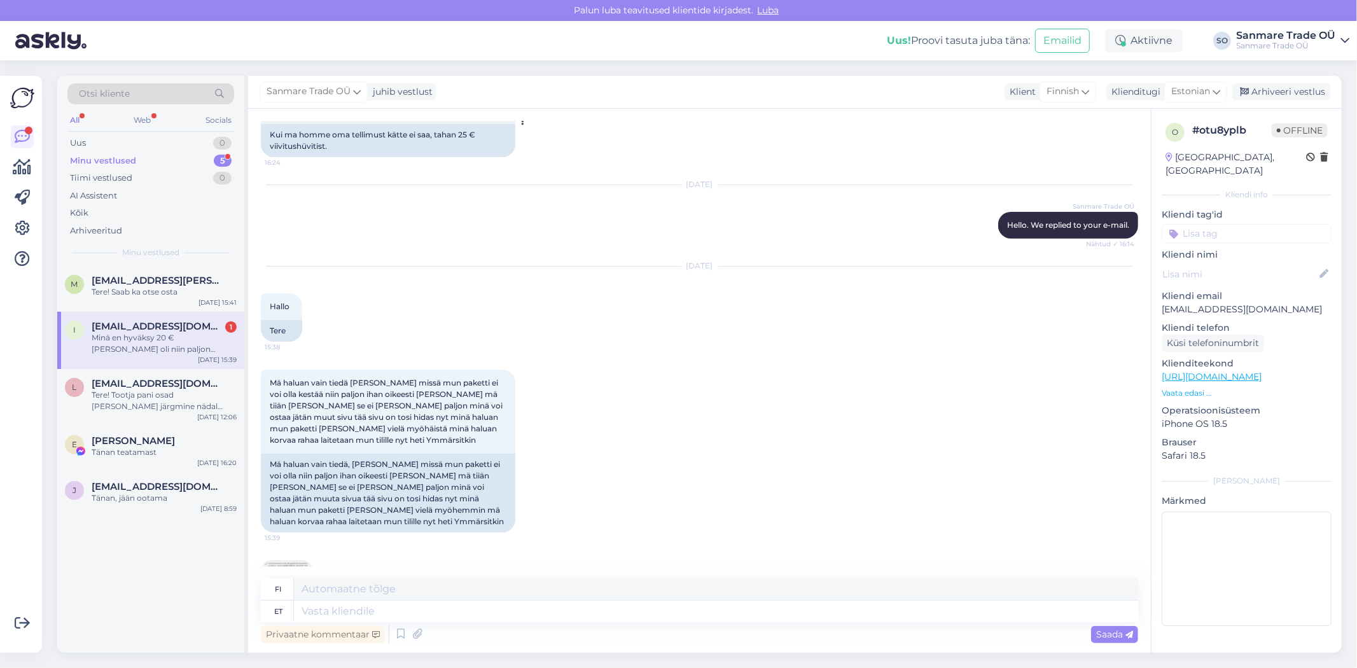
scroll to position [4204, 0]
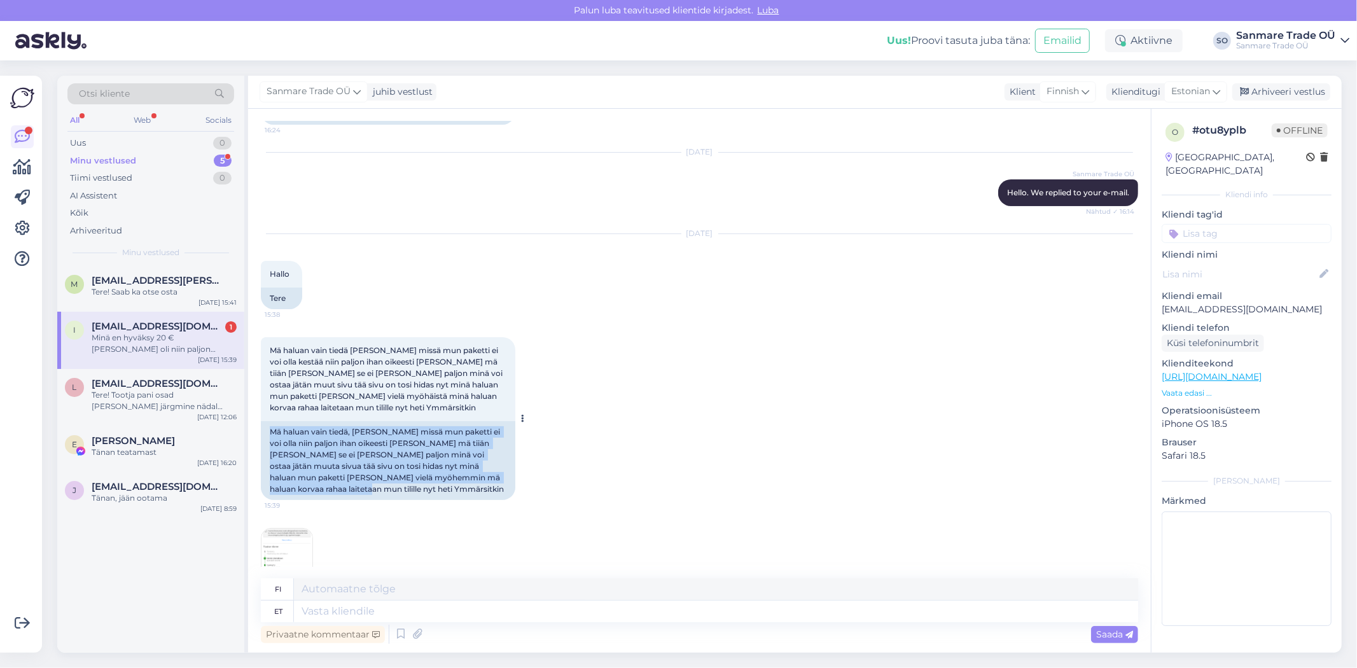
drag, startPoint x: 270, startPoint y: 347, endPoint x: 481, endPoint y: 402, distance: 218.2
click at [481, 421] on div "Mä haluan vain tiedä, [PERSON_NAME] missä mun paketti ei voi olla niin paljon i…" at bounding box center [388, 460] width 255 height 79
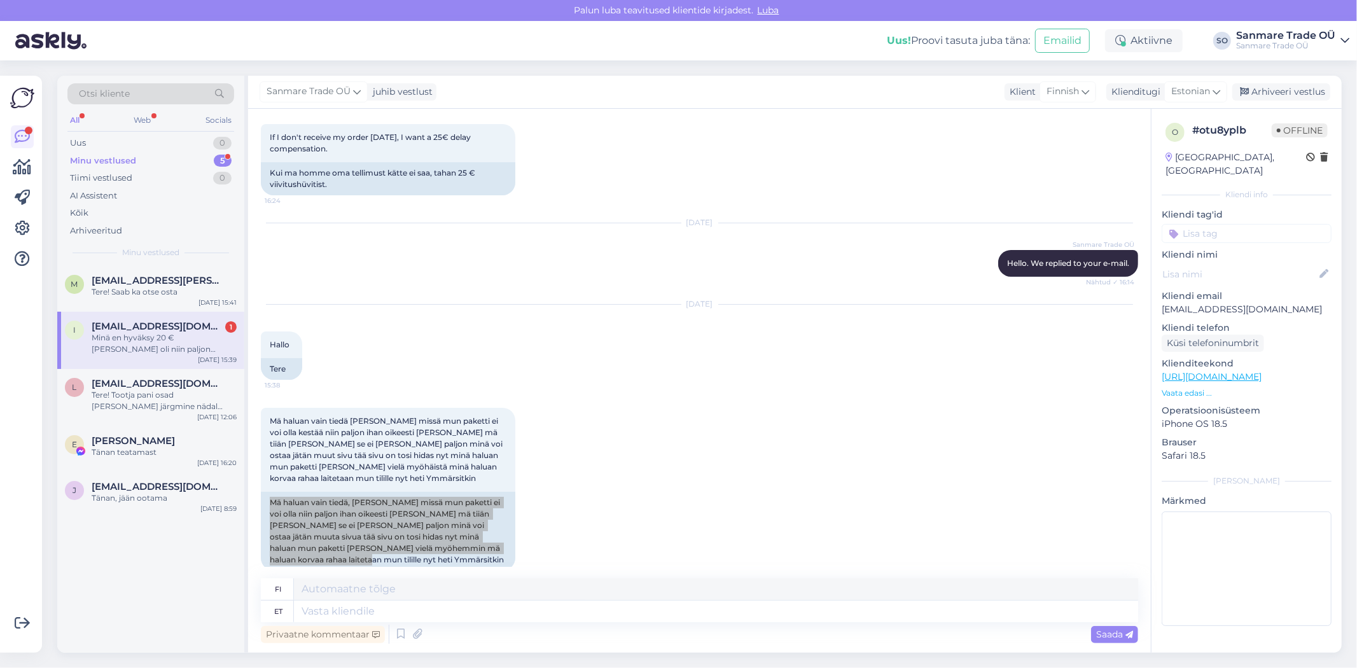
scroll to position [4417, 0]
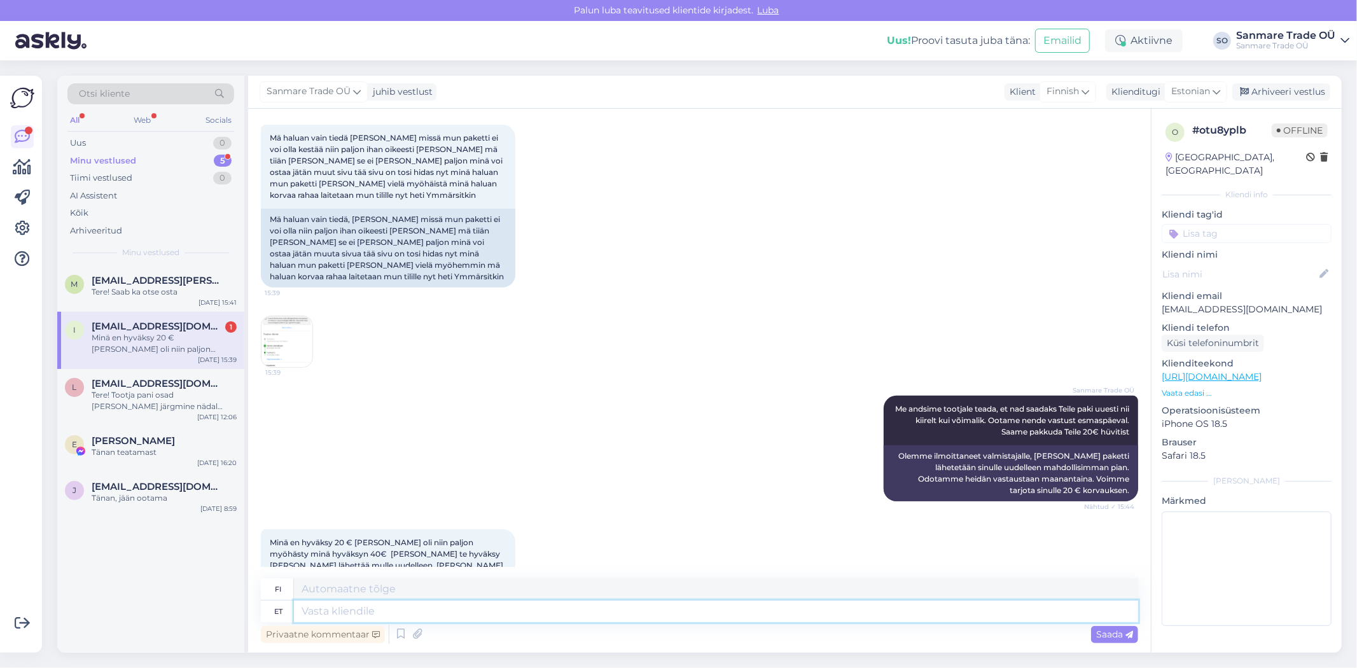
click at [384, 614] on textarea at bounding box center [716, 612] width 844 height 22
type textarea "Vastame"
type textarea "Me vastaamme"
type textarea "Vastame Teile e"
type textarea "Vastaamme sinulle."
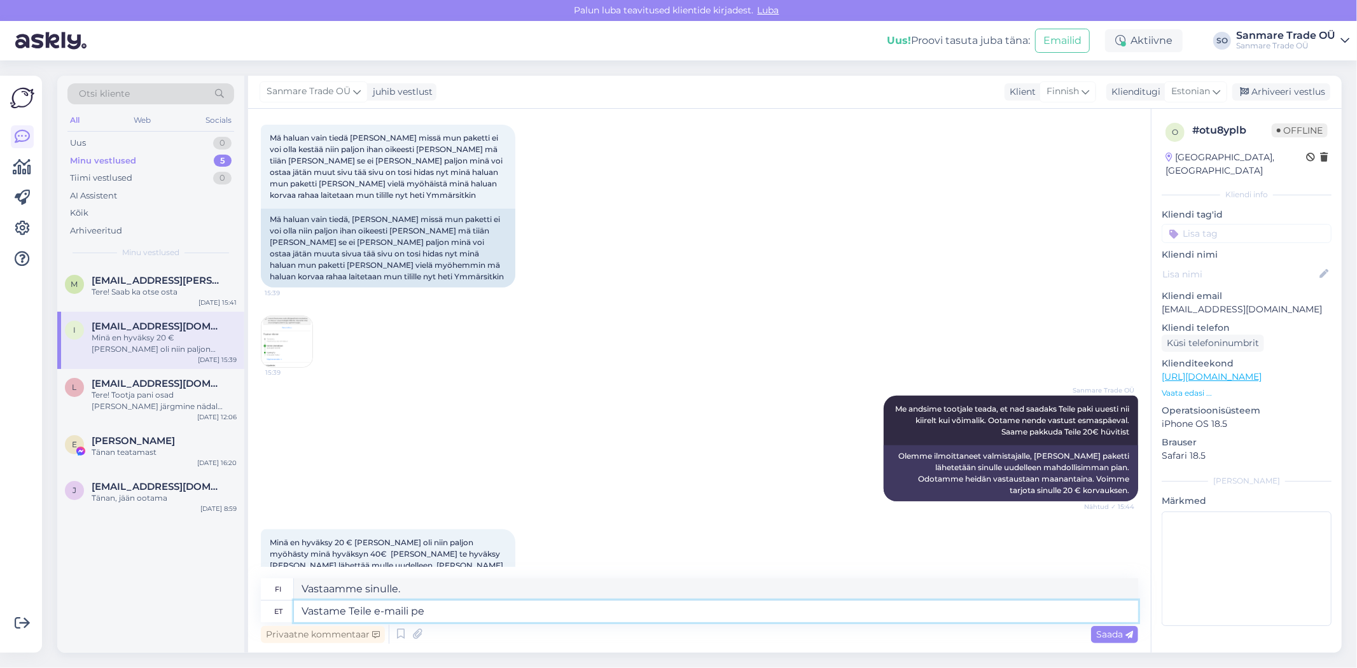
type textarea "Vastame Teile e-maili pea"
type textarea "Vastaamme sähköpostiisi."
type textarea "Vastame Teile e-[PERSON_NAME]."
click at [1127, 629] on span "Saada" at bounding box center [1114, 634] width 37 height 11
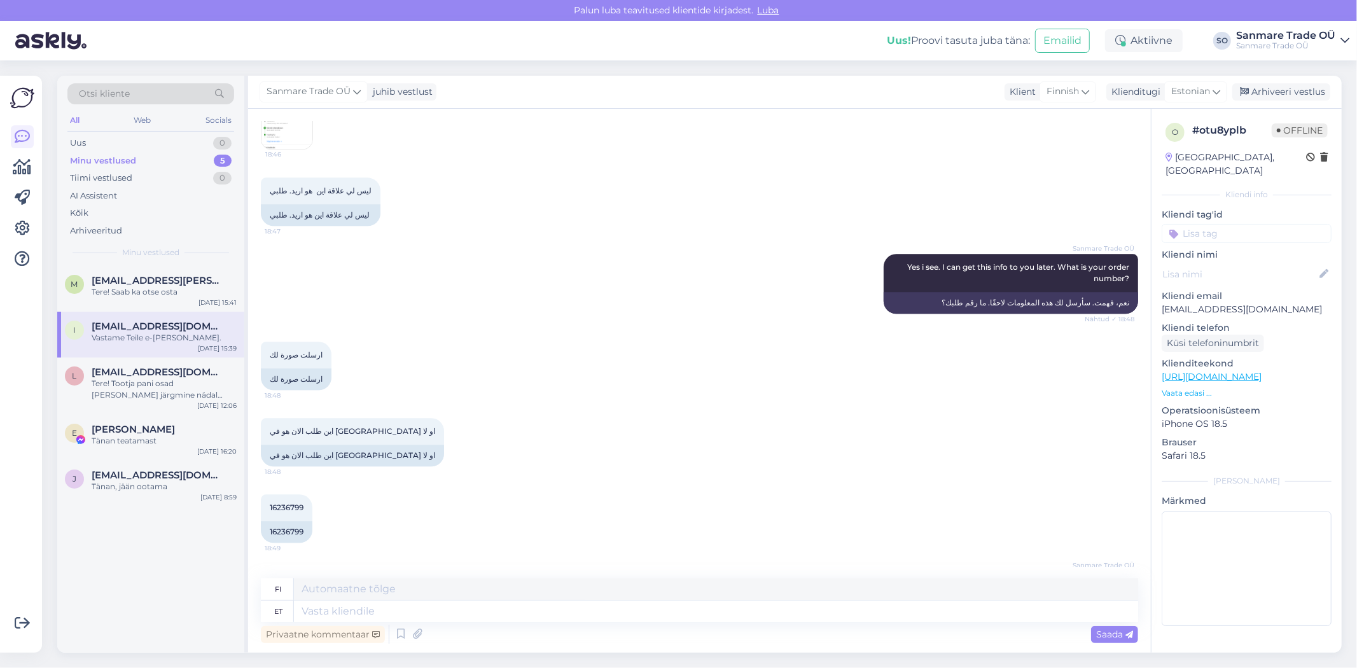
scroll to position [2686, 0]
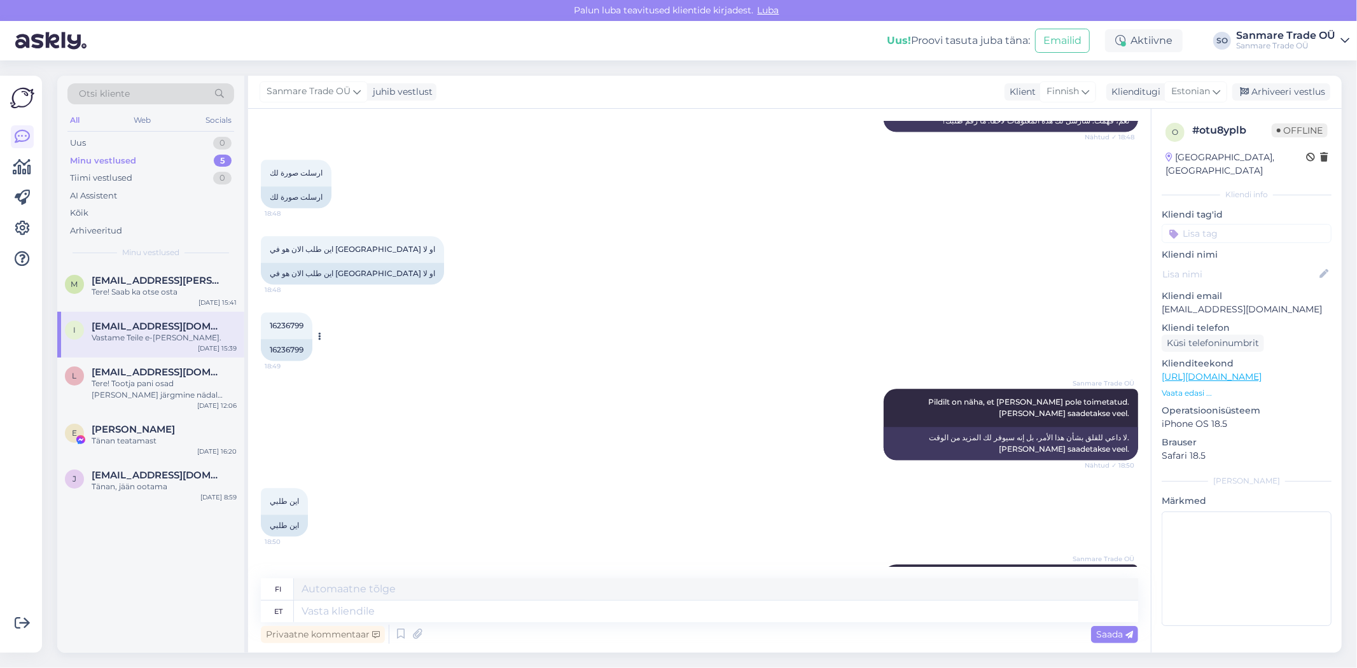
click at [281, 321] on span "16236799" at bounding box center [287, 326] width 34 height 10
copy div "16236799 18:49"
